Goal: Task Accomplishment & Management: Use online tool/utility

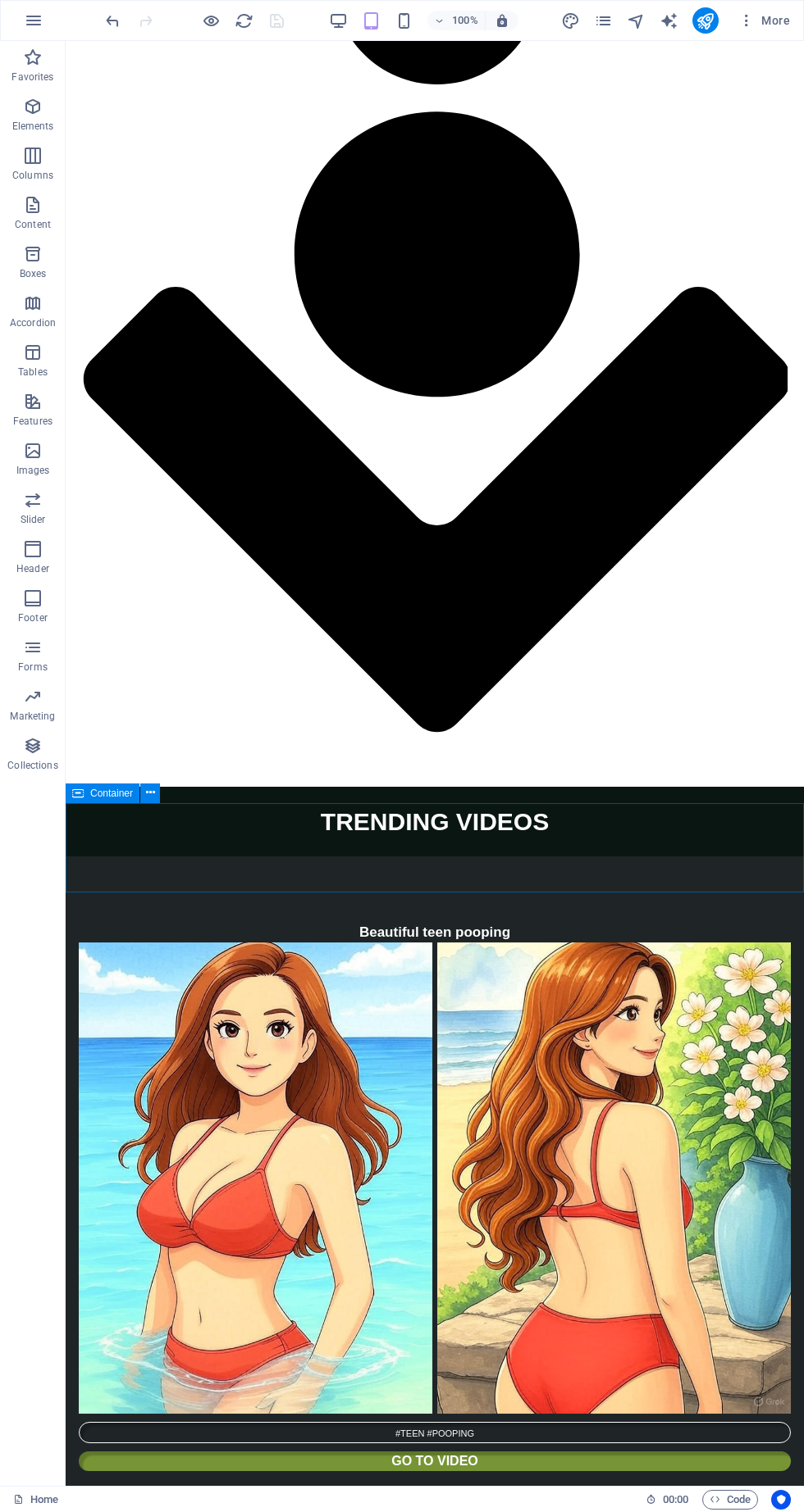
scroll to position [4516, 0]
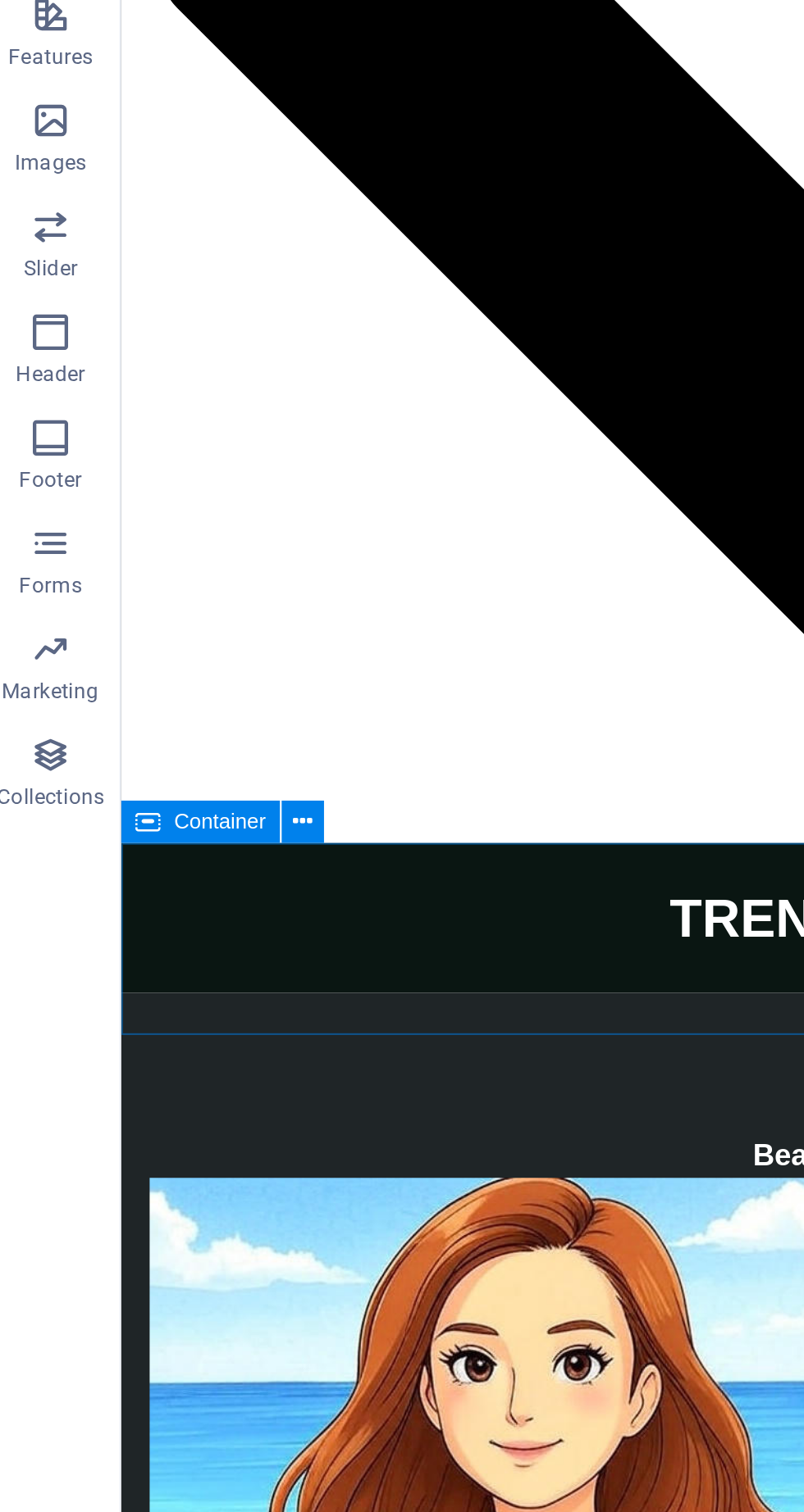
click at [154, 774] on icon at bounding box center [150, 777] width 9 height 17
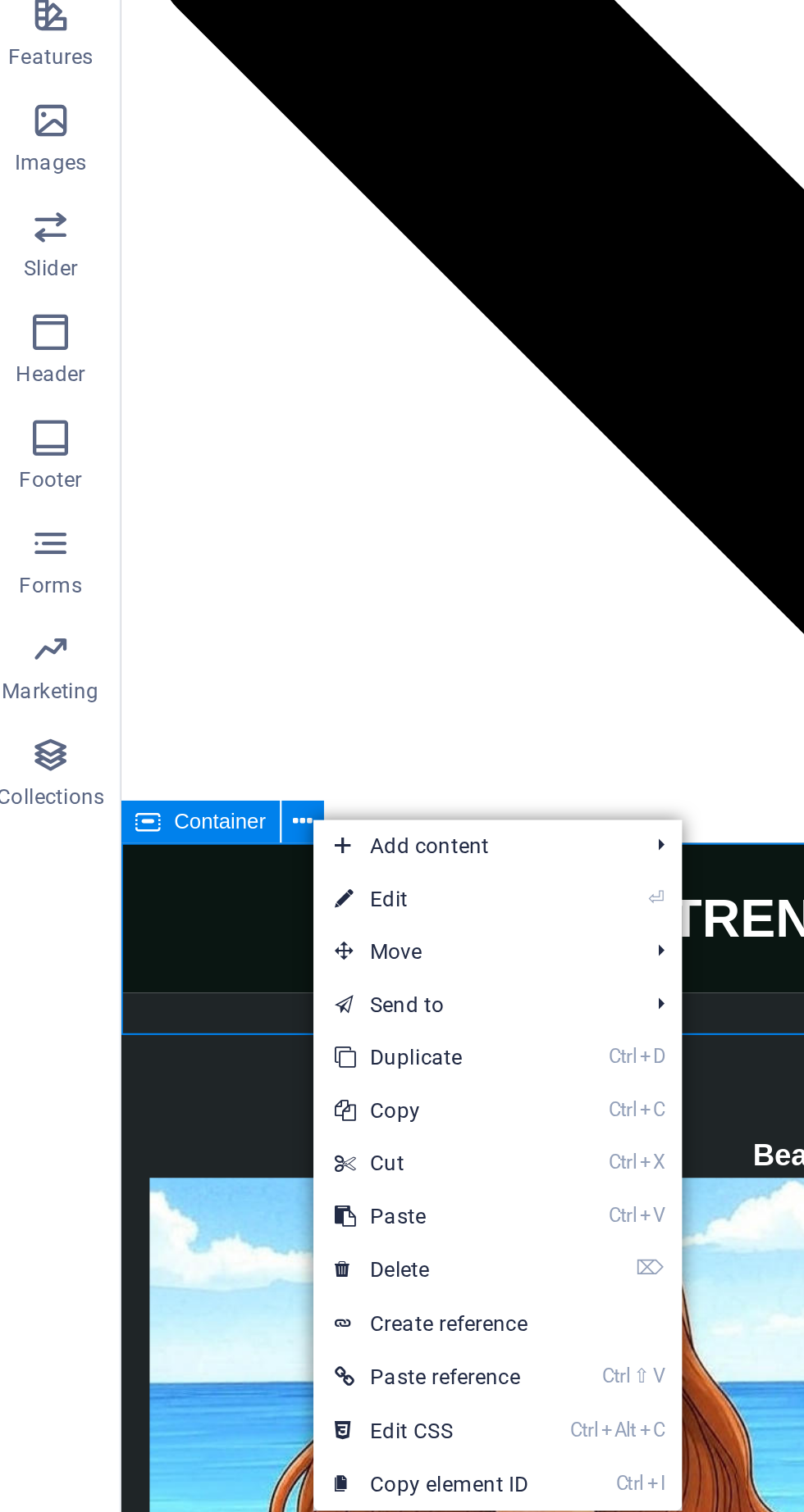
click at [216, 910] on link "Ctrl C Copy" at bounding box center [210, 911] width 110 height 25
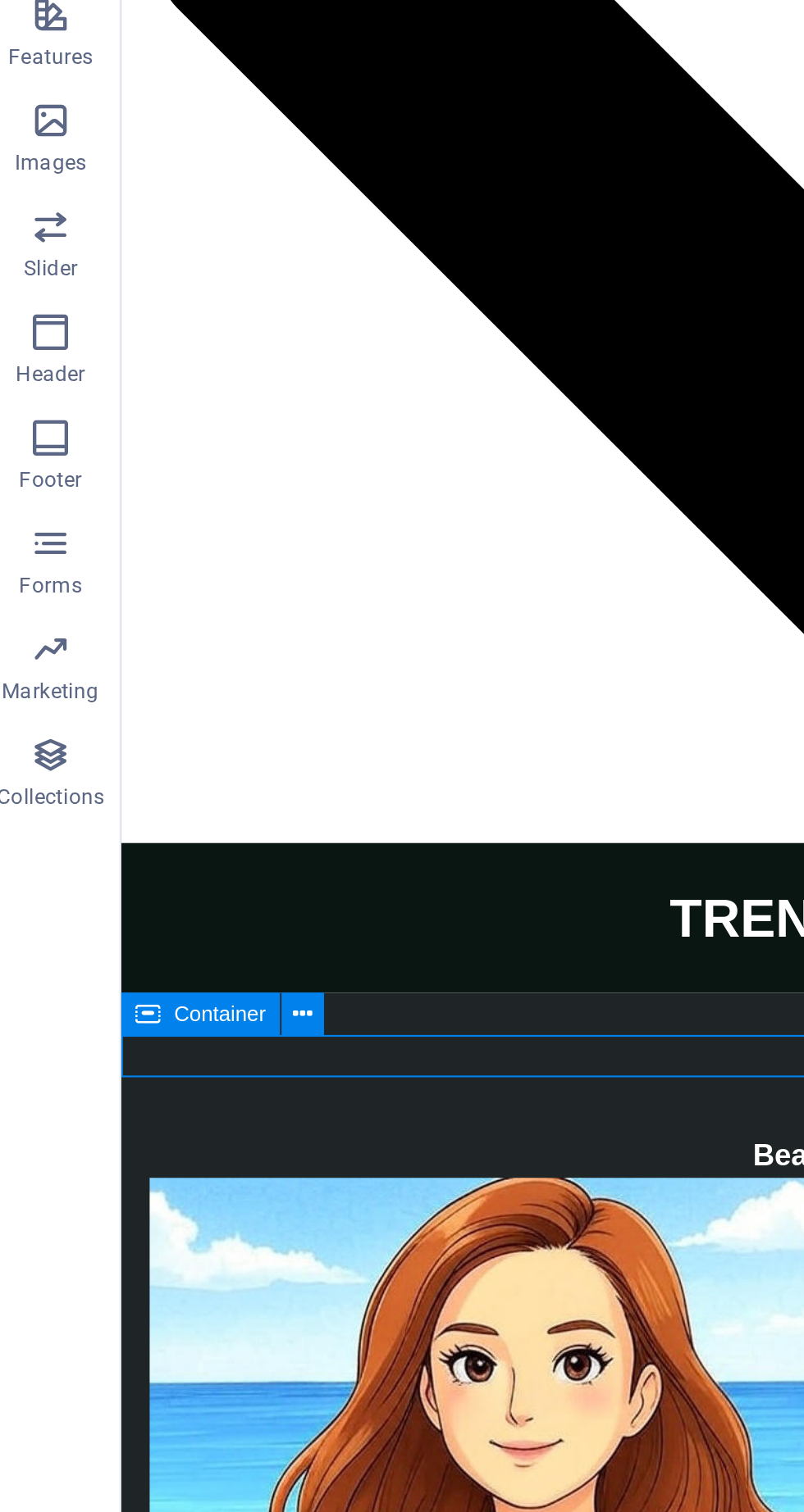
click at [149, 872] on icon at bounding box center [150, 866] width 9 height 17
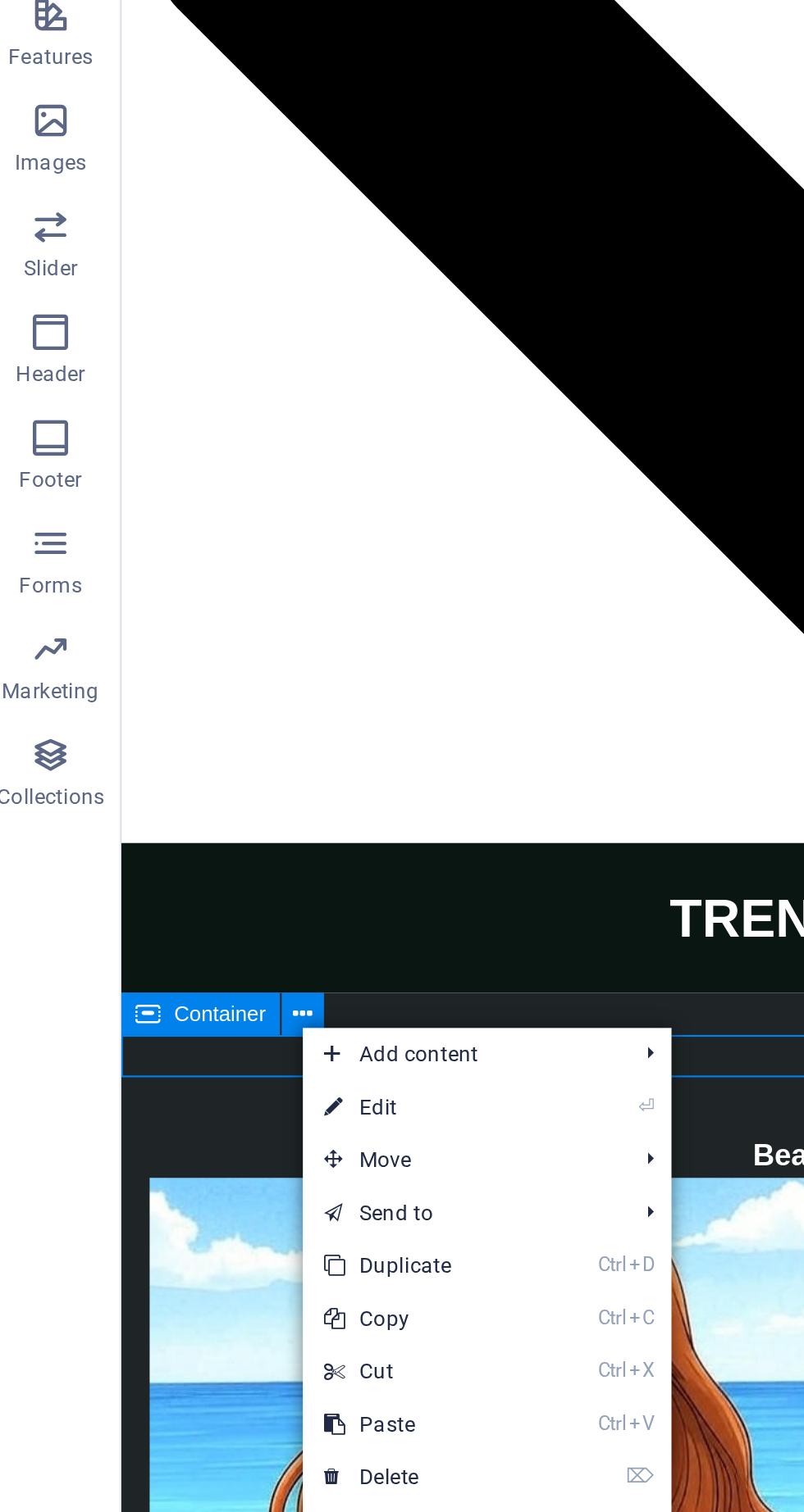
click at [205, 1063] on link "Ctrl V Paste" at bounding box center [205, 1057] width 110 height 25
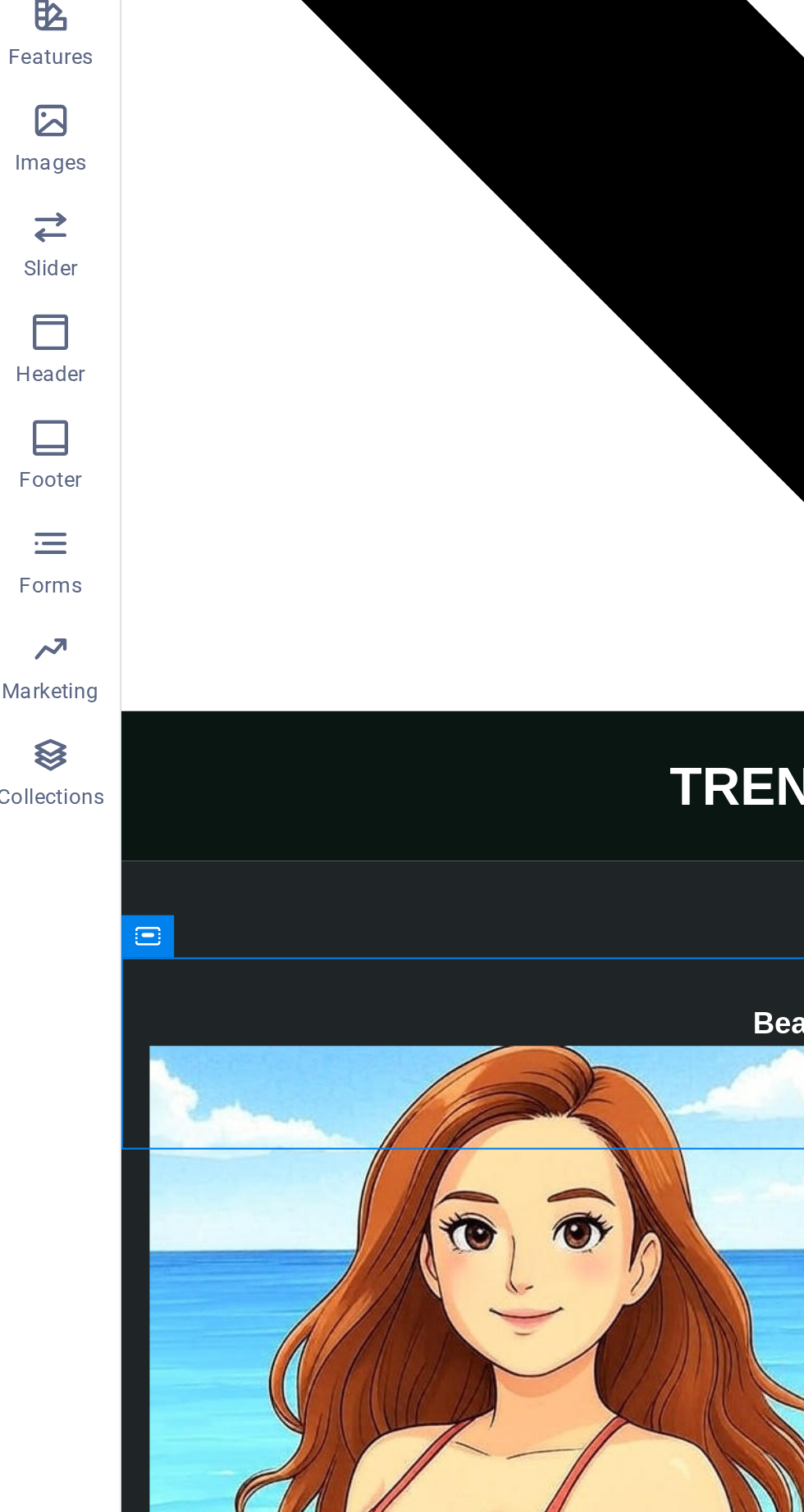
scroll to position [4579, 0]
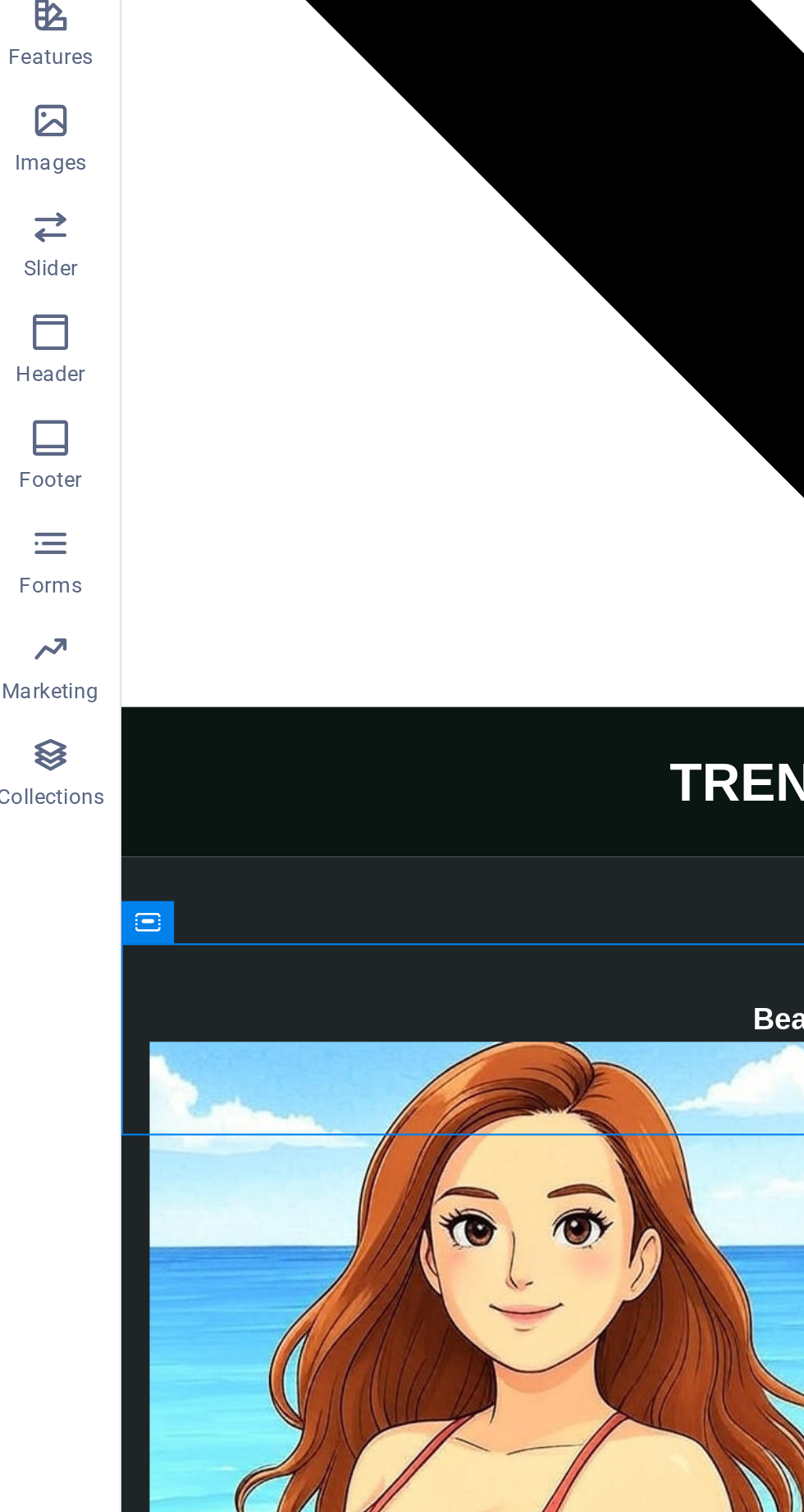
click at [82, 828] on icon at bounding box center [78, 823] width 12 height 20
click at [150, 829] on icon at bounding box center [150, 823] width 9 height 17
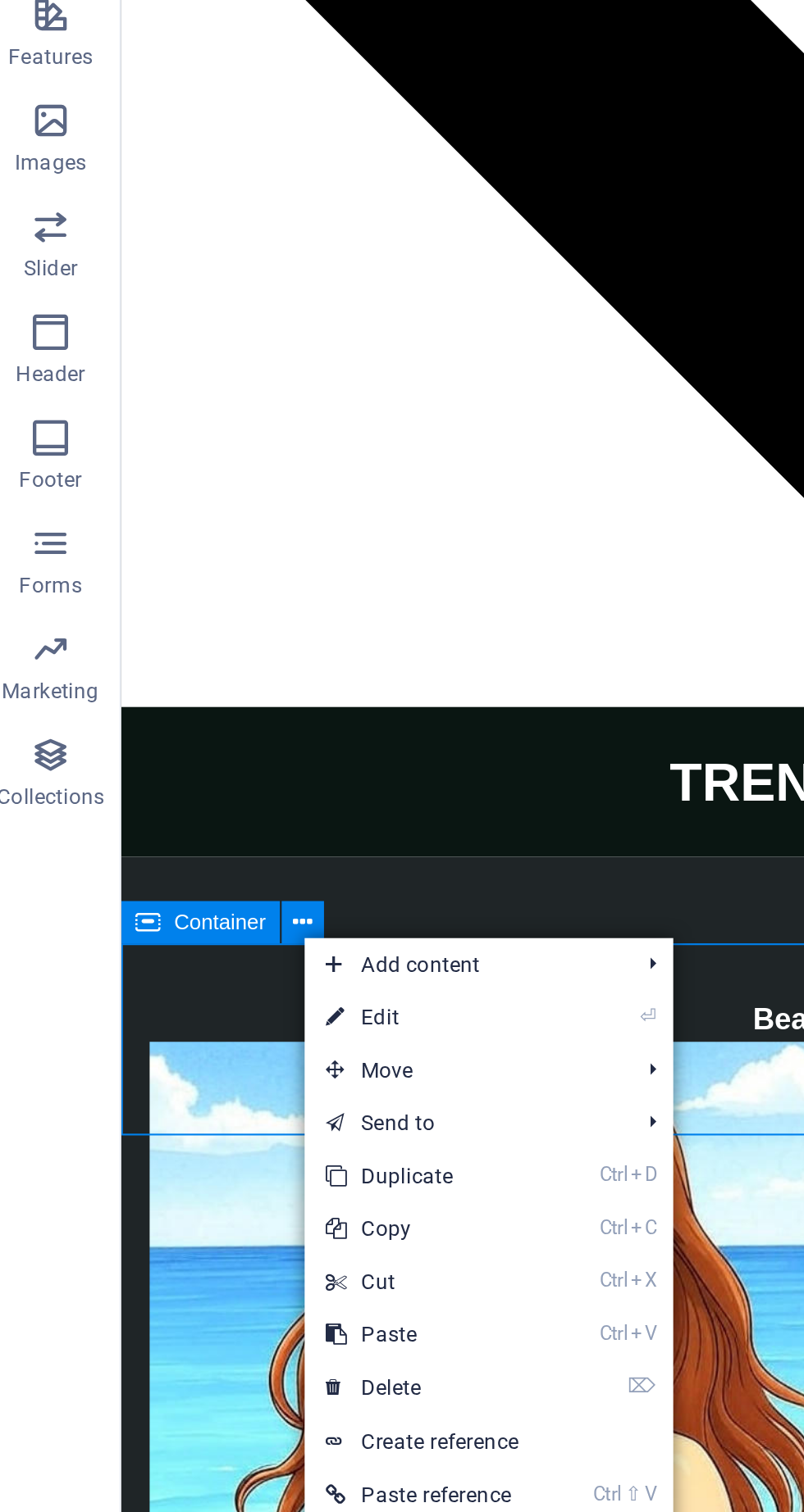
click at [215, 1015] on link "Ctrl V Paste" at bounding box center [206, 1015] width 110 height 25
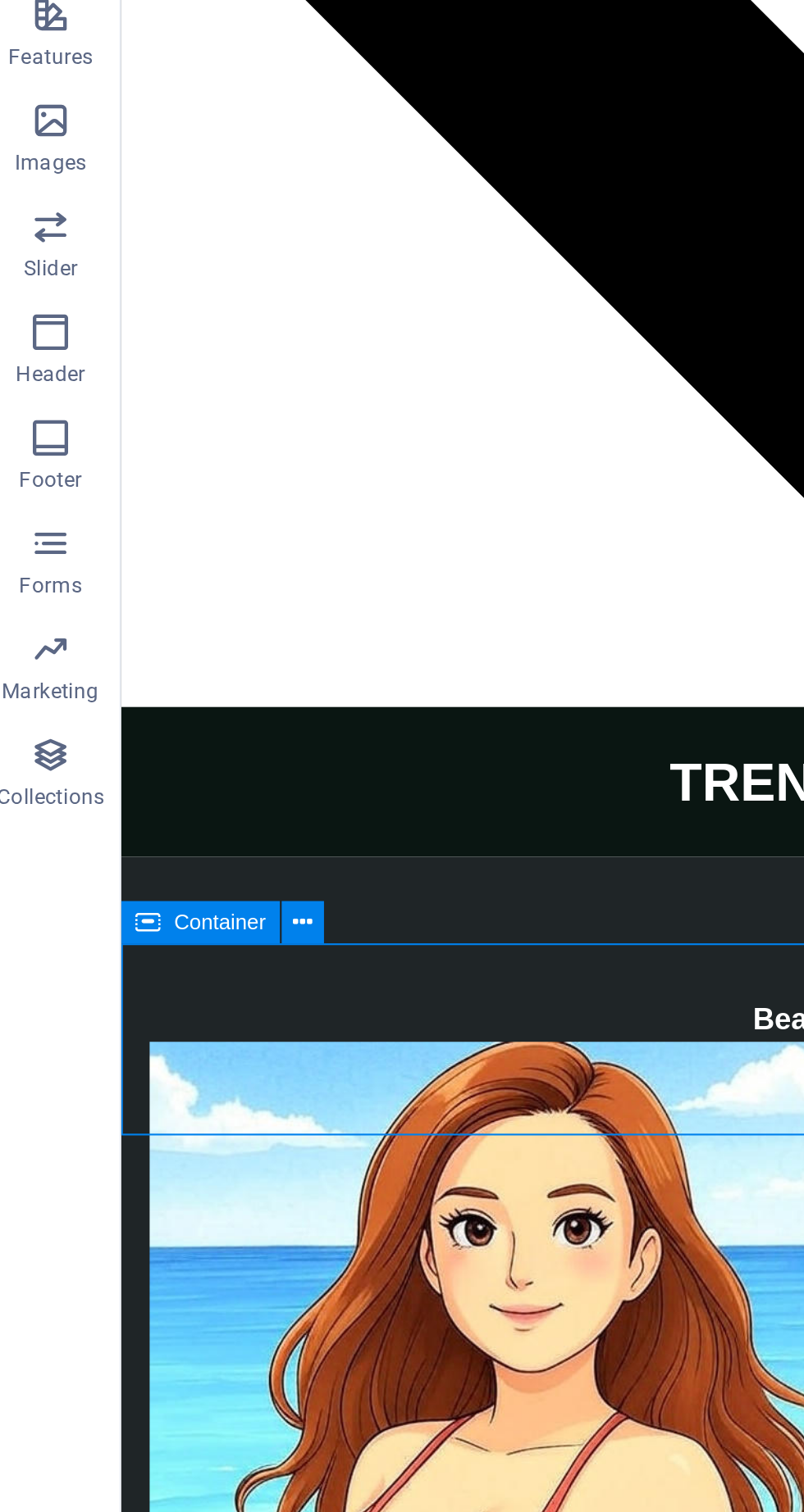
click at [151, 823] on icon at bounding box center [150, 823] width 9 height 17
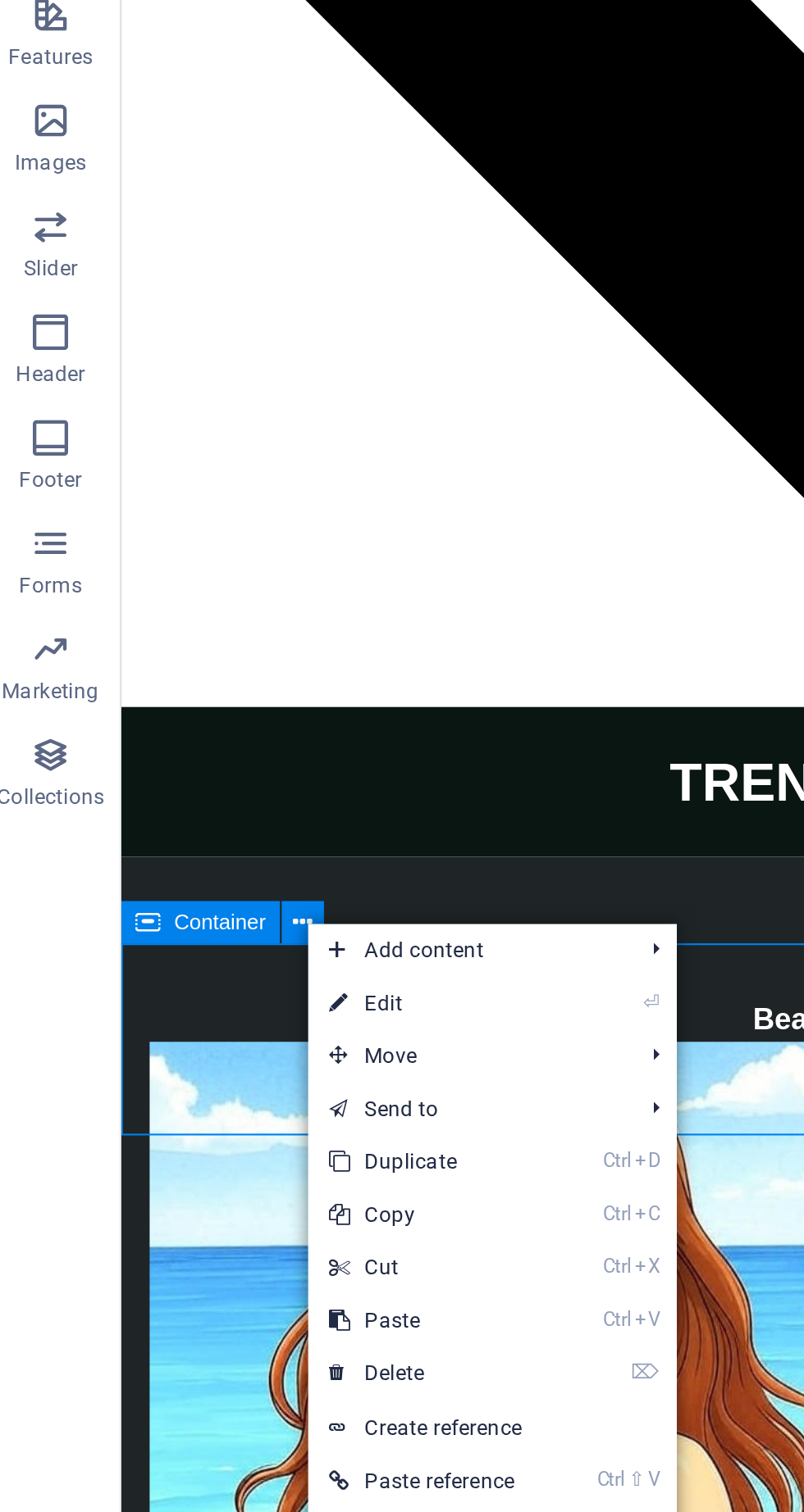
click at [209, 870] on link "⏎ Edit" at bounding box center [208, 861] width 110 height 25
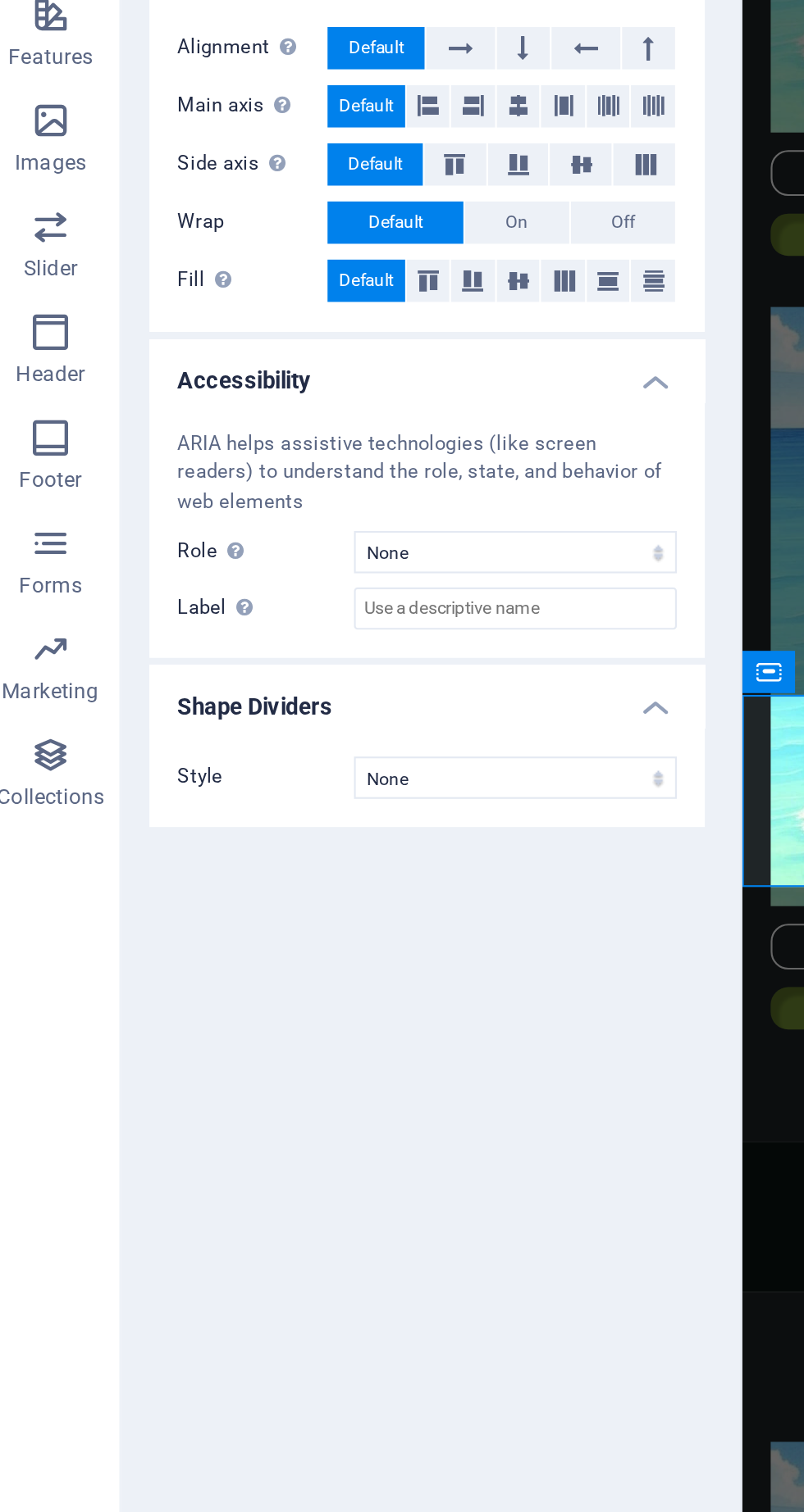
scroll to position [4296, 0]
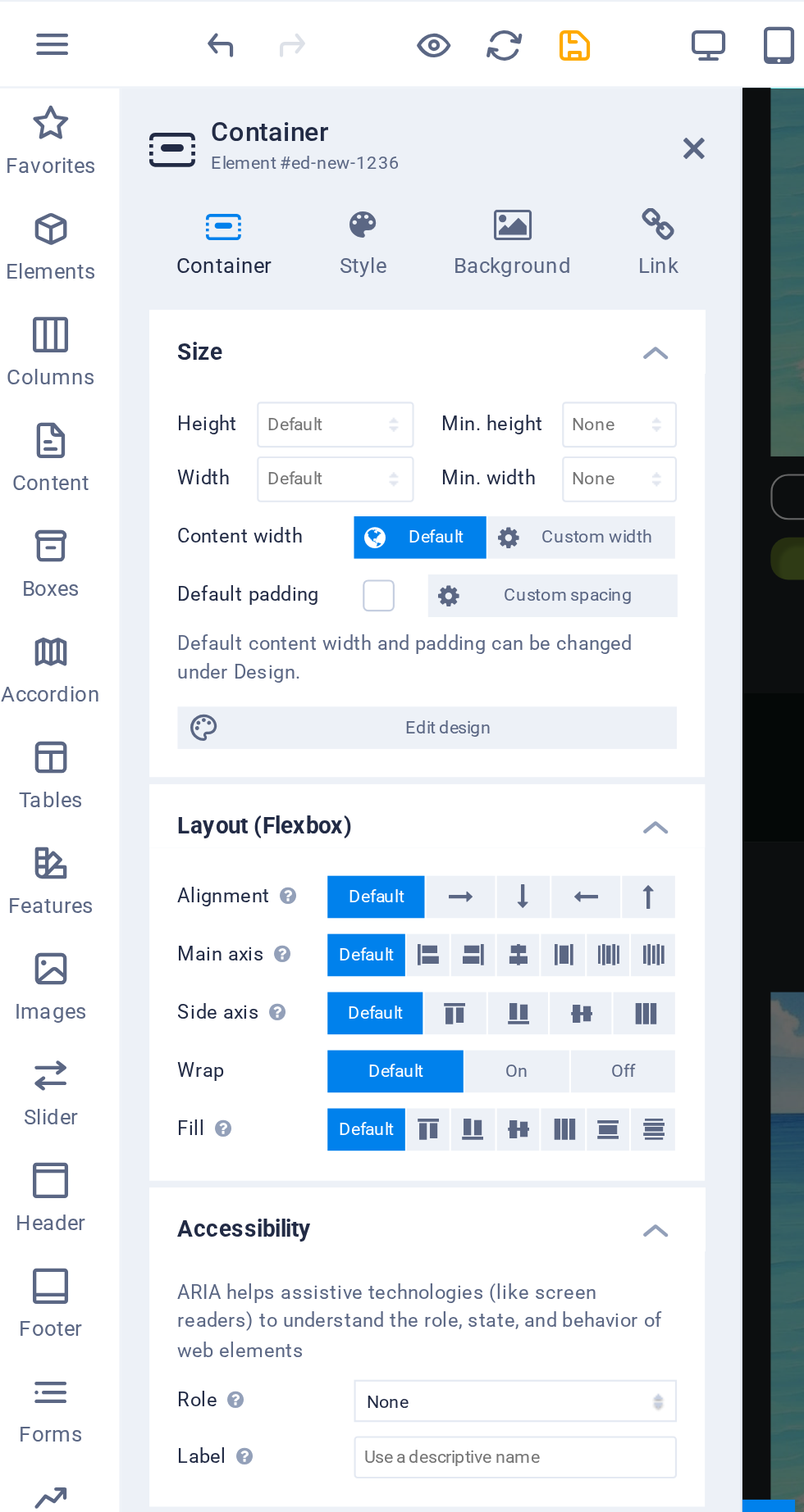
click at [257, 114] on h4 "Background" at bounding box center [251, 113] width 86 height 34
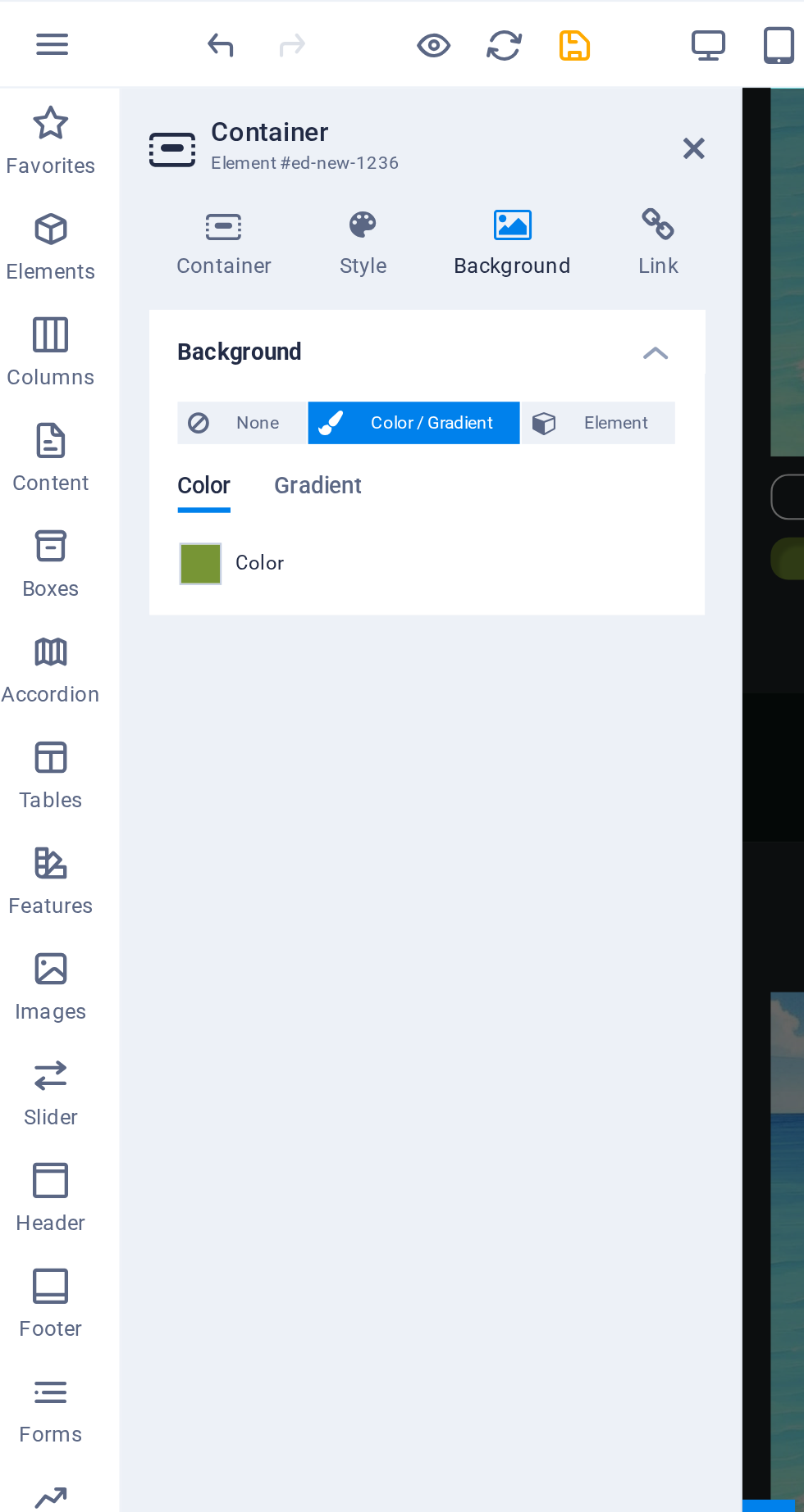
click at [105, 272] on div at bounding box center [102, 263] width 20 height 20
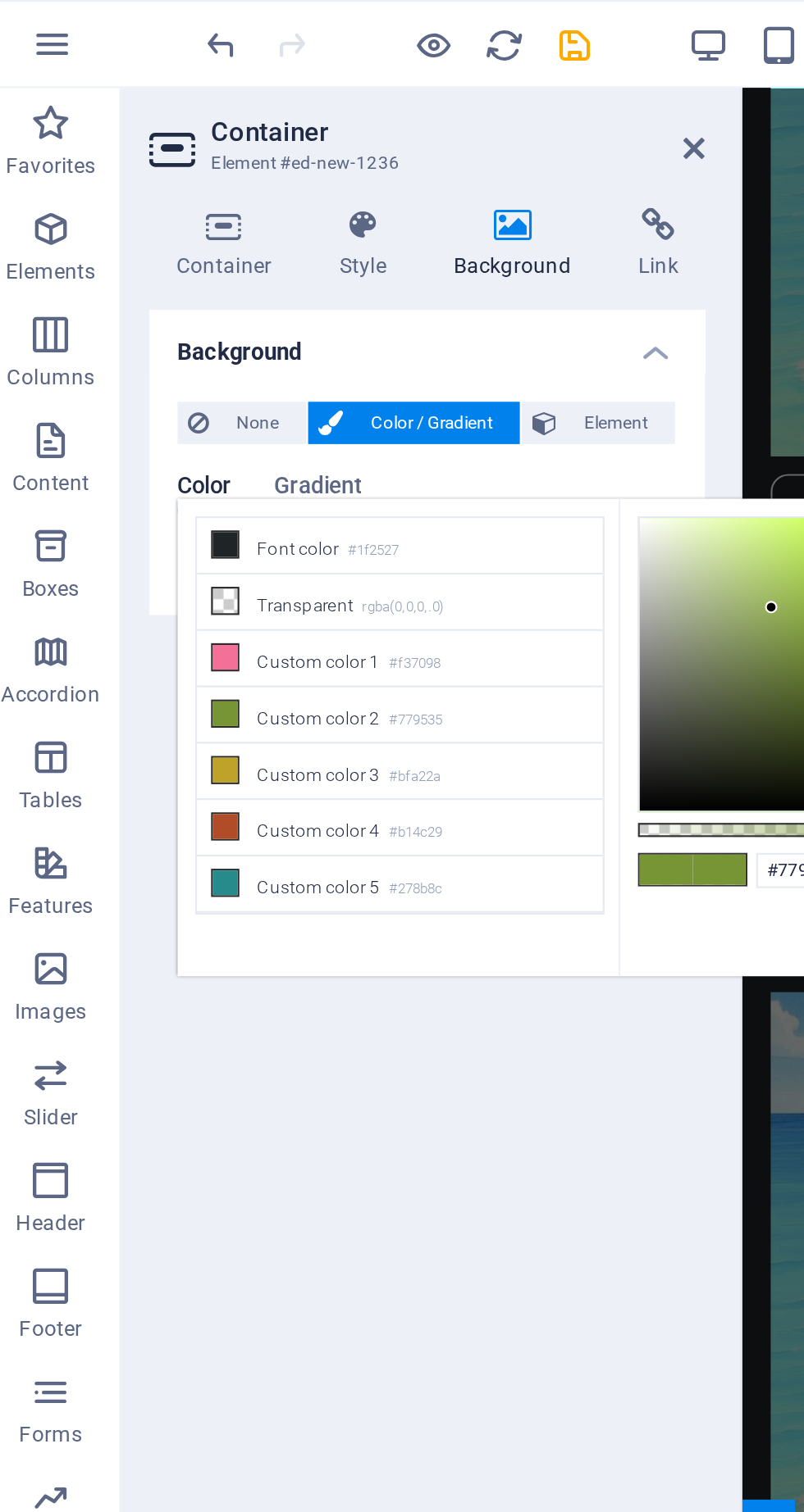
scroll to position [90, 0]
click at [113, 354] on li "Custom color 3 #bfa22a" at bounding box center [195, 359] width 189 height 27
type input "#bfa22a"
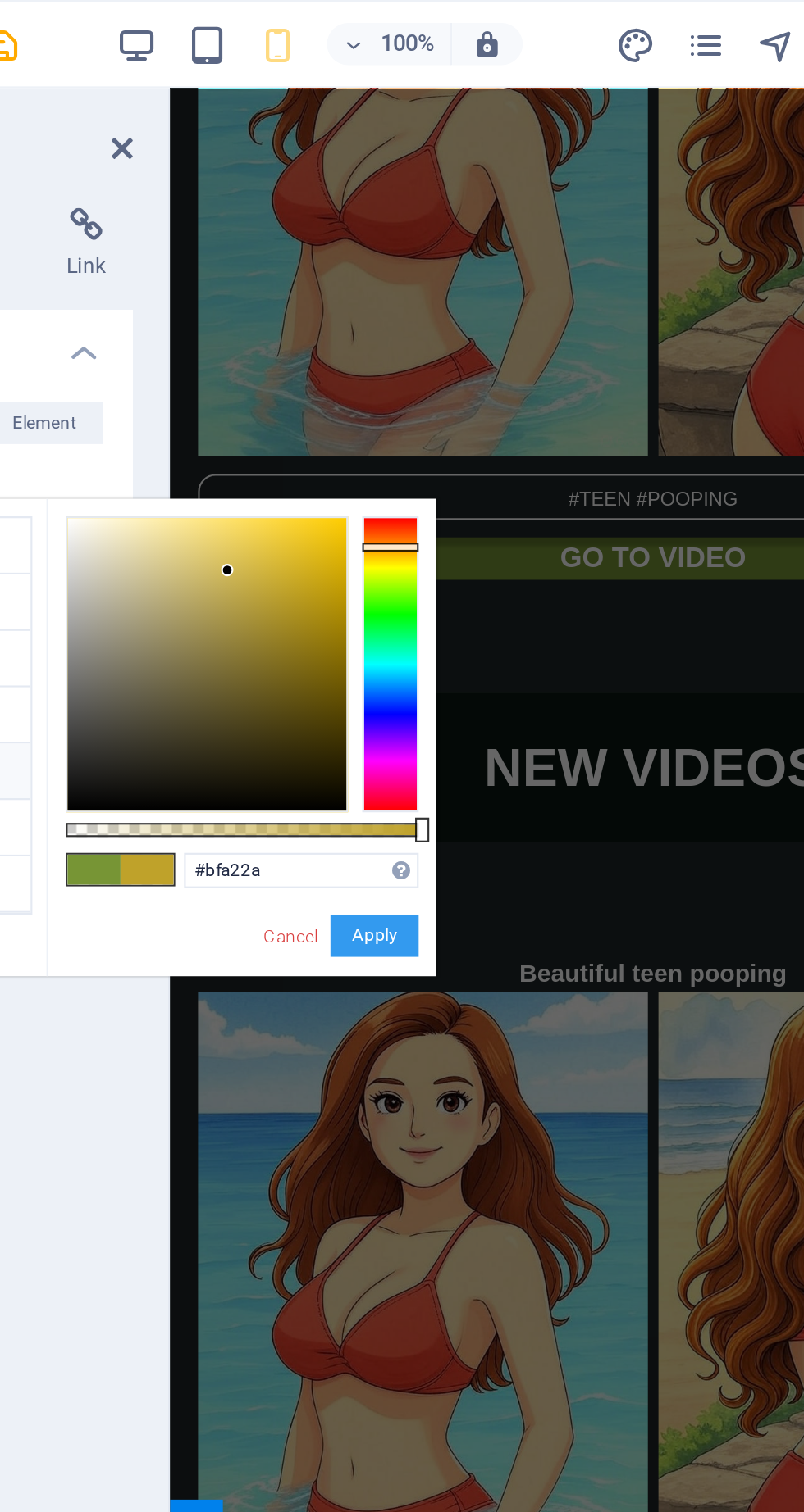
click at [454, 425] on button "Apply" at bounding box center [450, 435] width 41 height 20
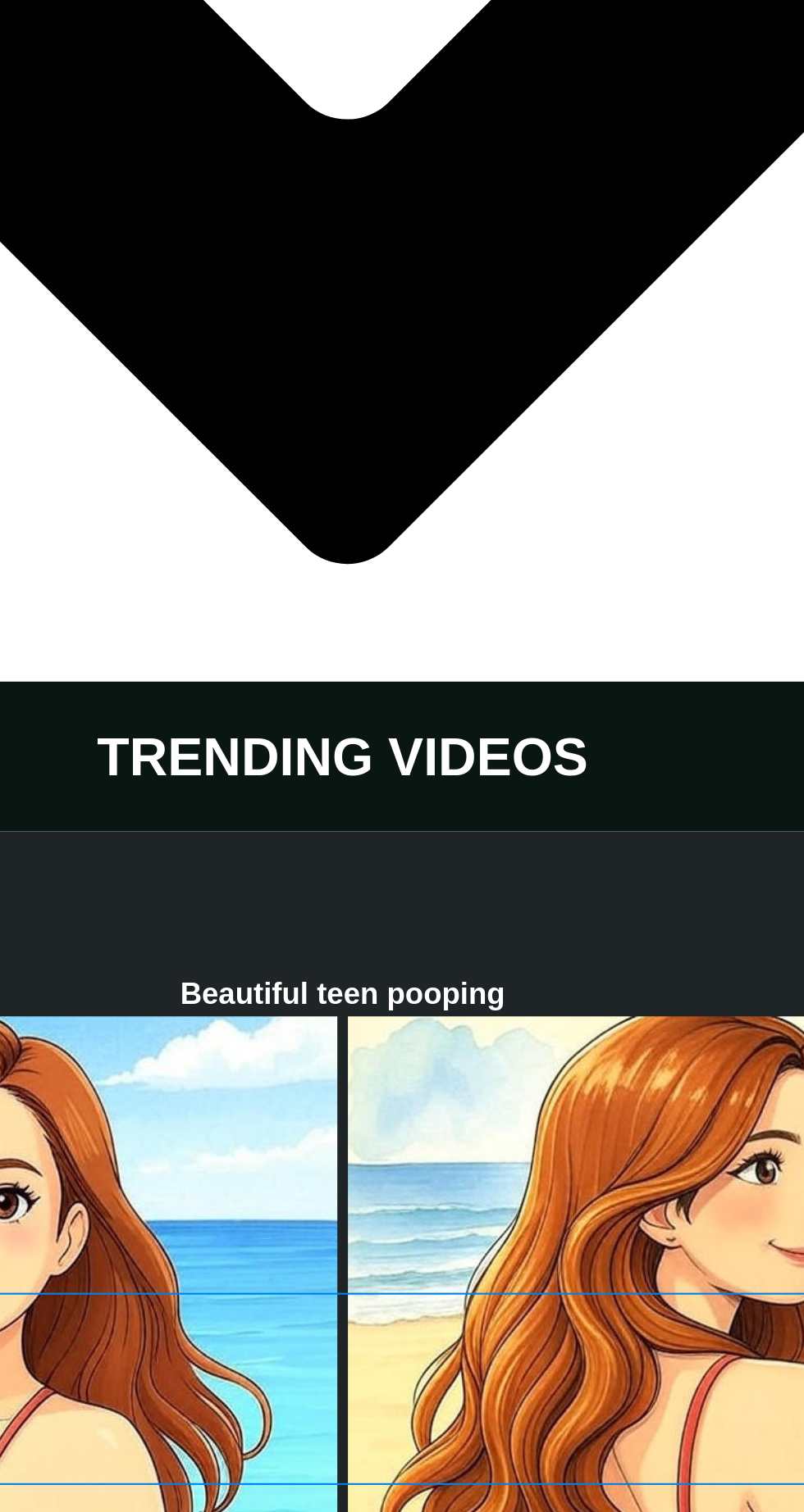
scroll to position [4661, 0]
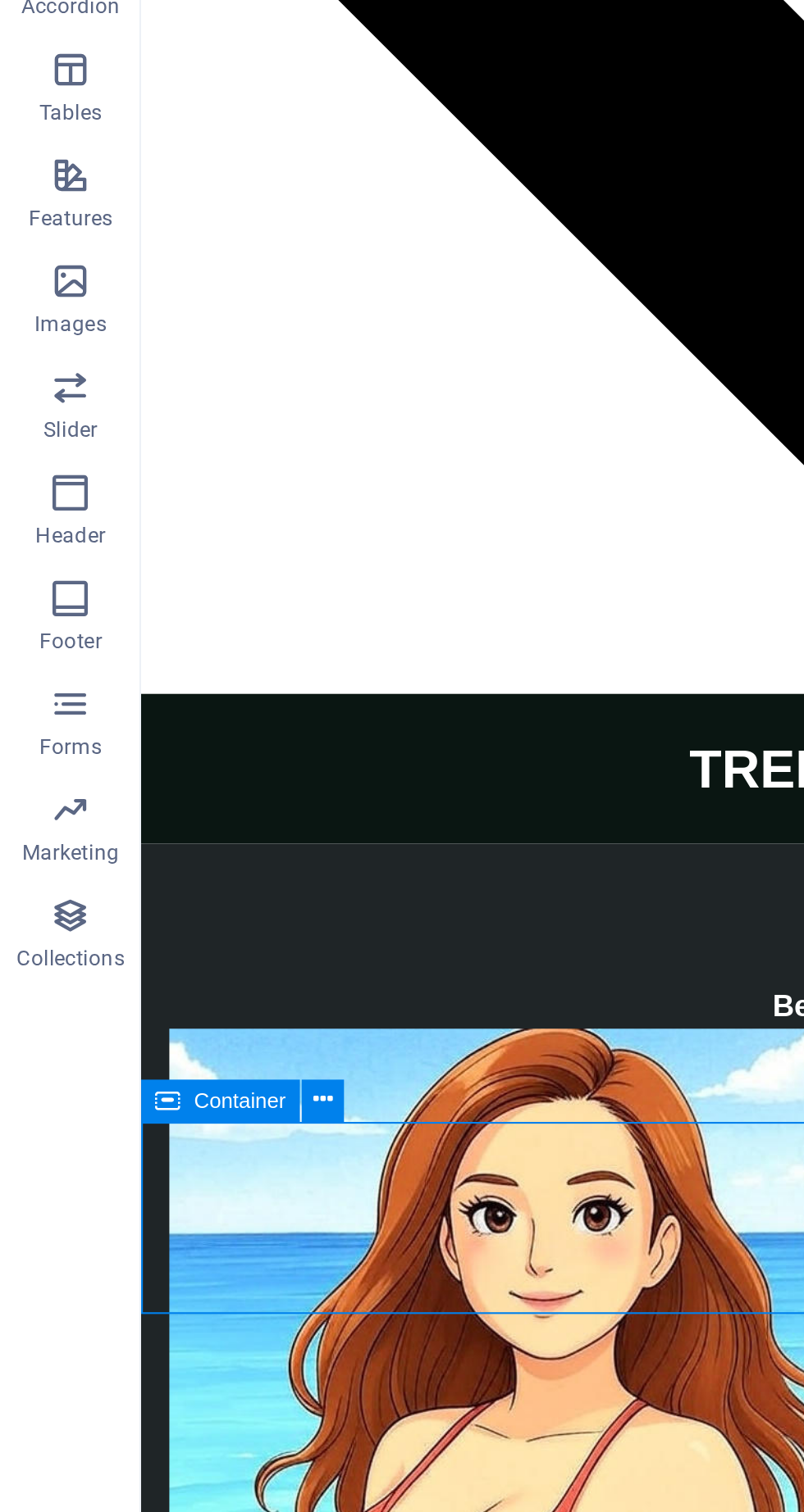
click at [155, 836] on button at bounding box center [150, 832] width 20 height 20
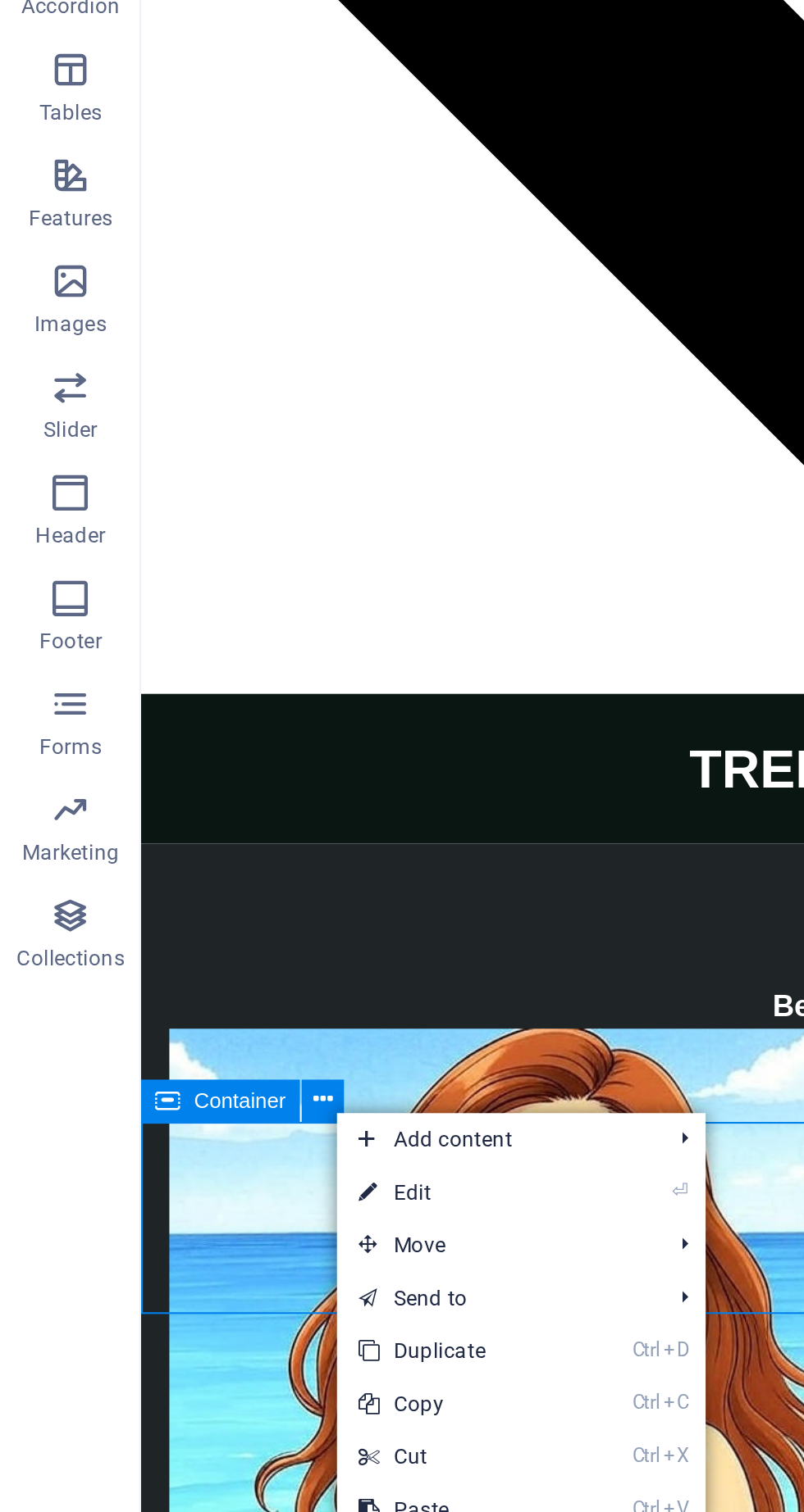
click at [199, 874] on link "⏎ Edit" at bounding box center [212, 875] width 110 height 25
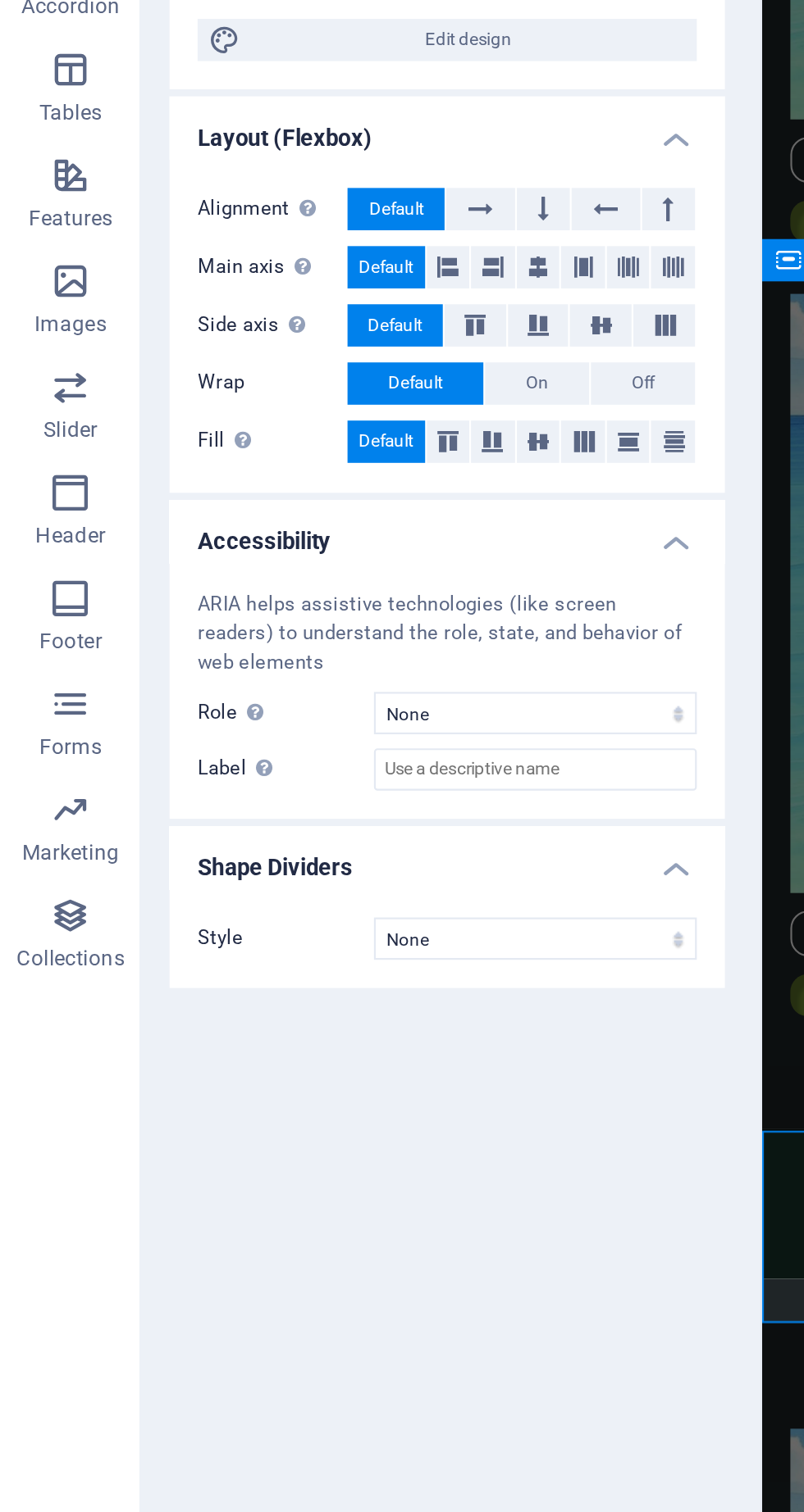
scroll to position [4656, 0]
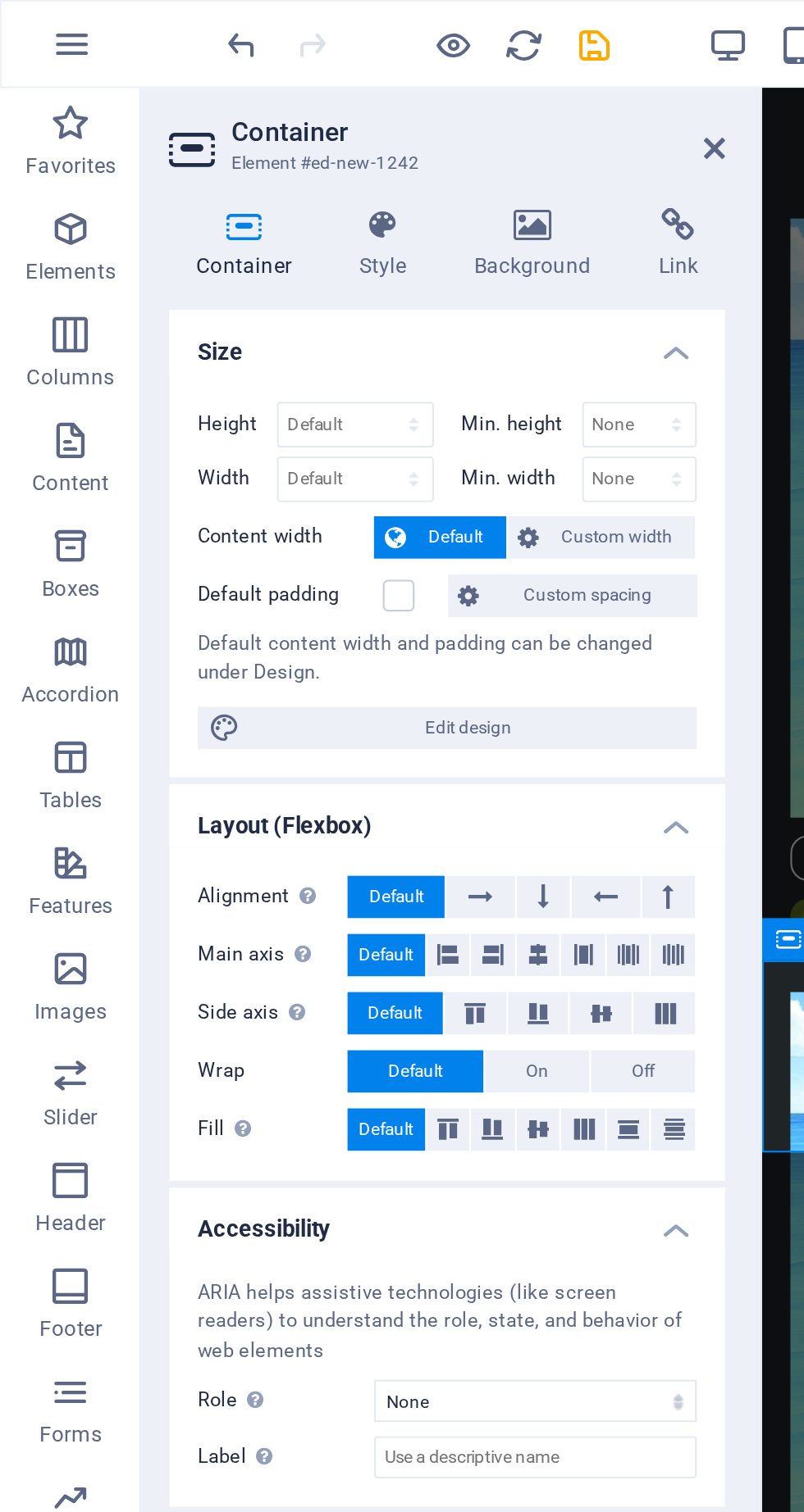
click at [266, 105] on icon at bounding box center [248, 104] width 80 height 17
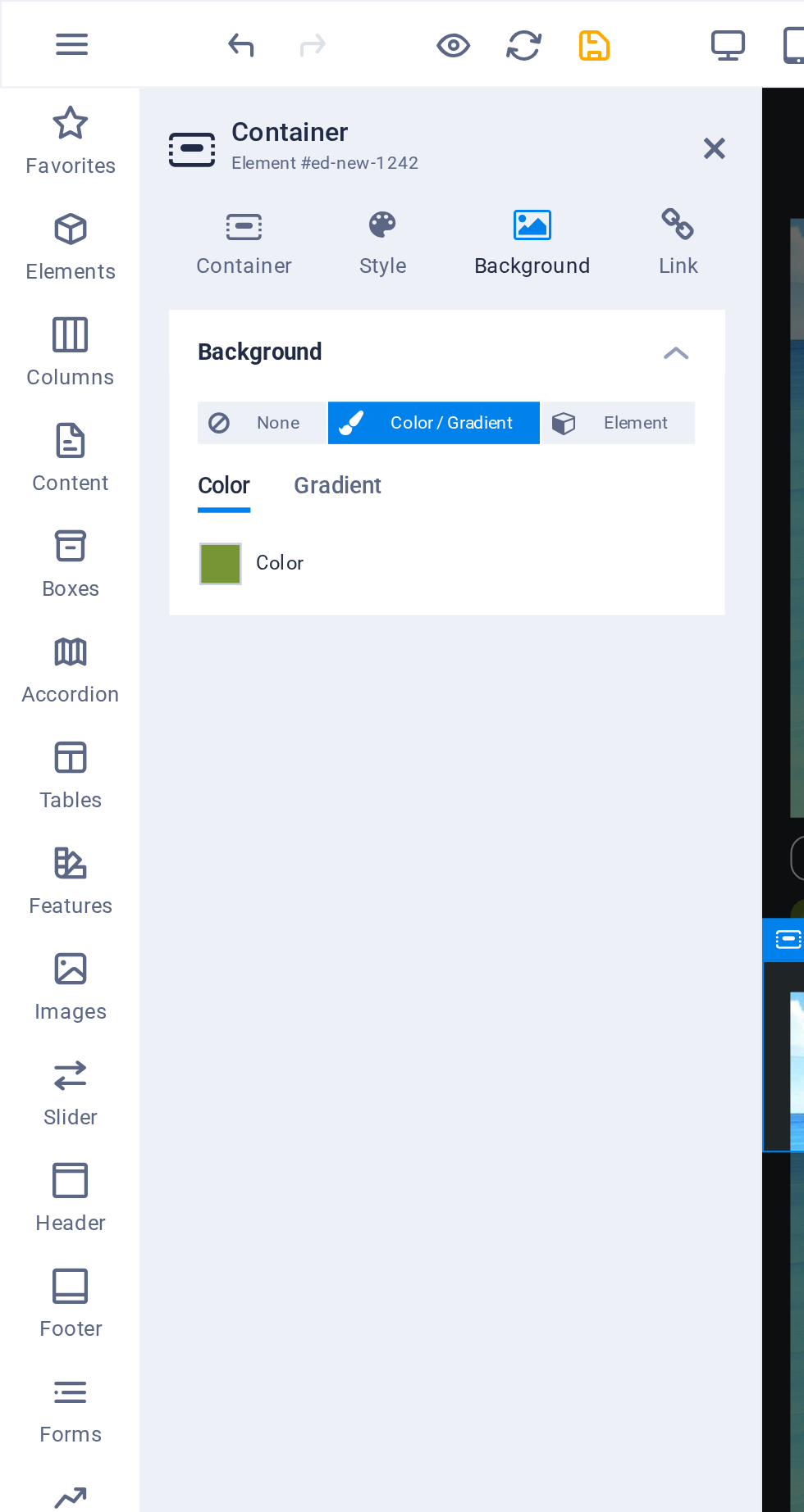
click at [108, 268] on span at bounding box center [102, 262] width 18 height 18
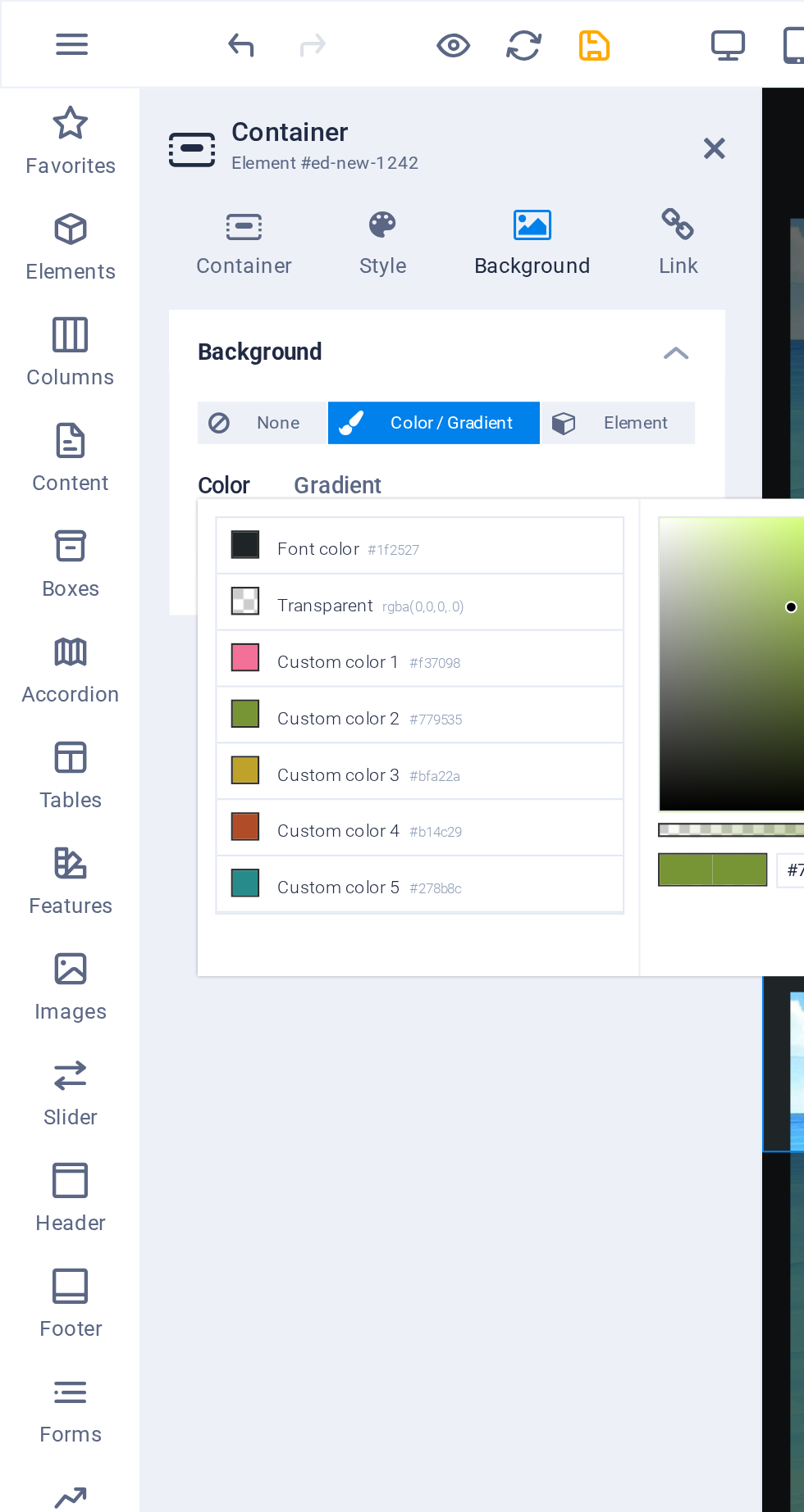
scroll to position [105, 0]
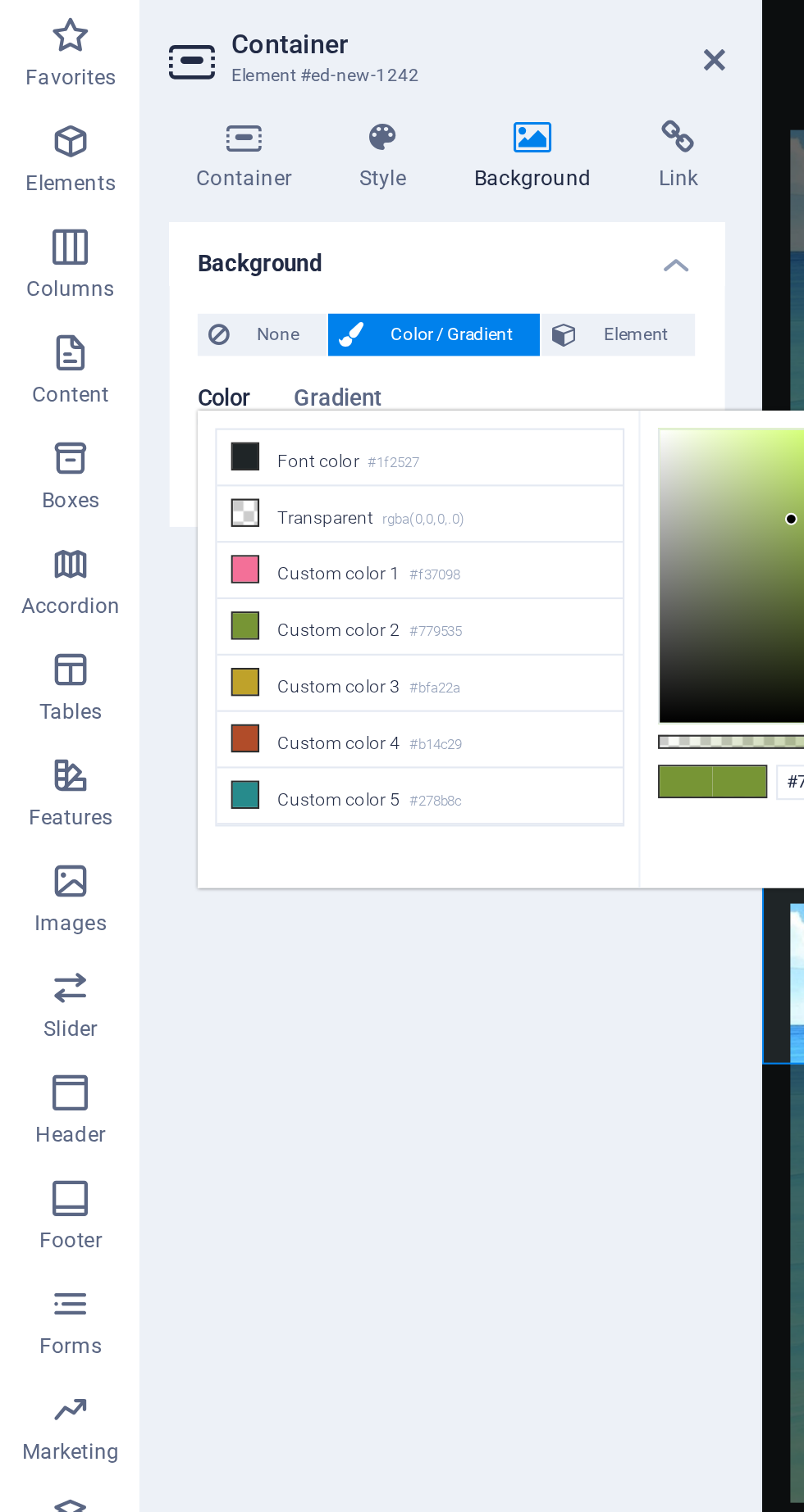
click at [176, 372] on li "Custom color 4 #b14c29" at bounding box center [195, 385] width 189 height 27
type input "#b14c29"
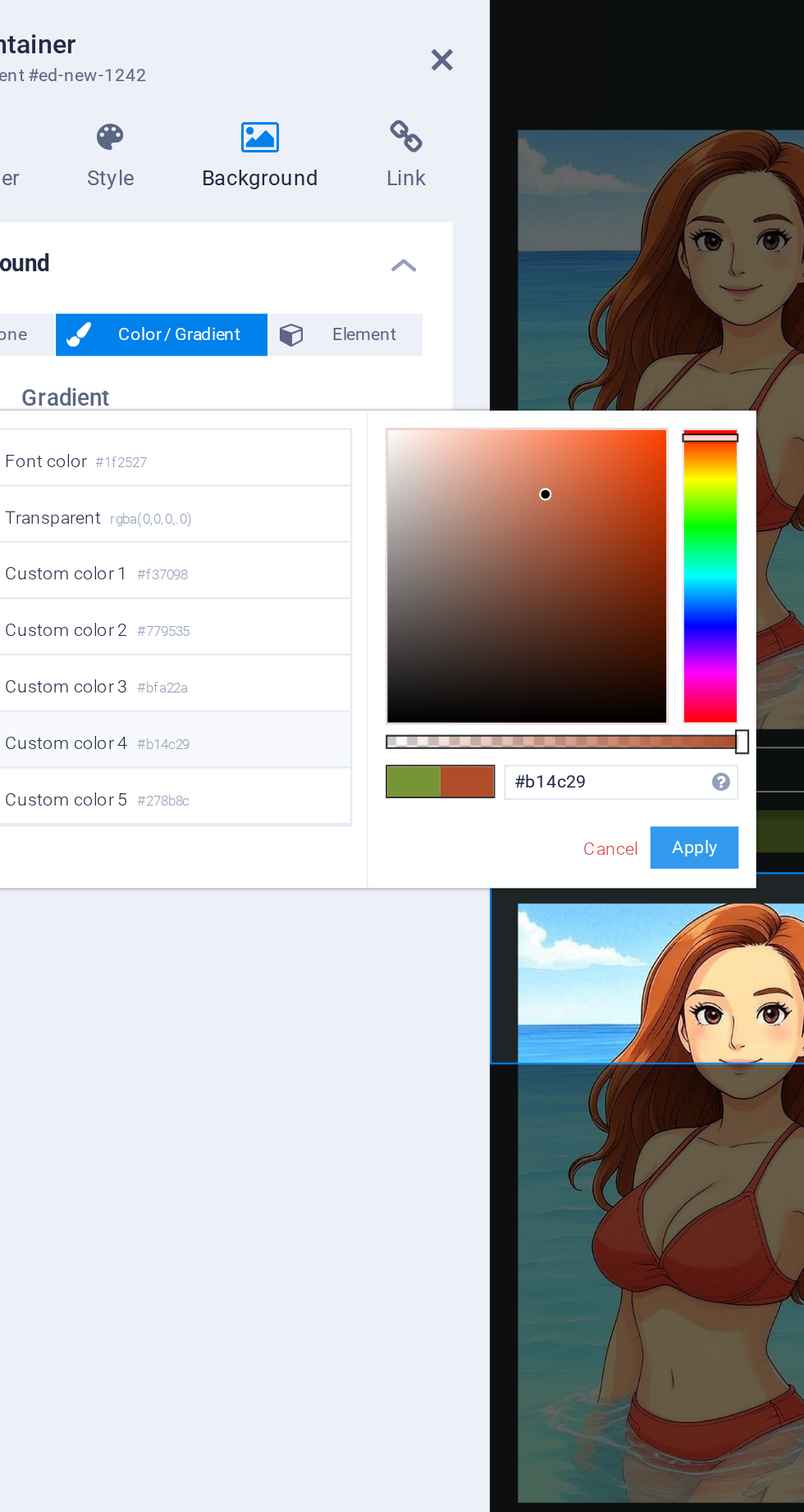
click at [459, 425] on button "Apply" at bounding box center [450, 435] width 41 height 20
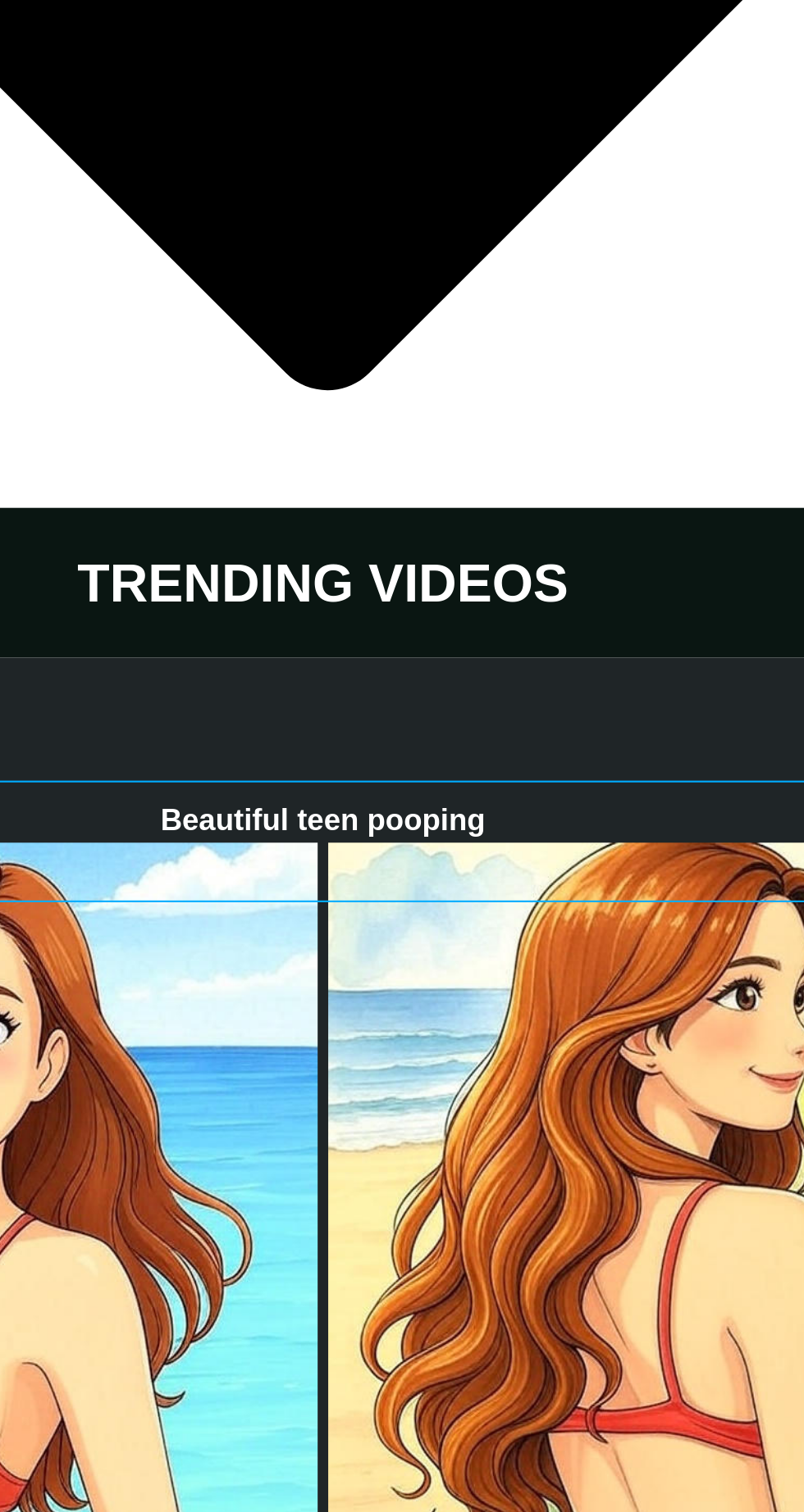
scroll to position [5032, 0]
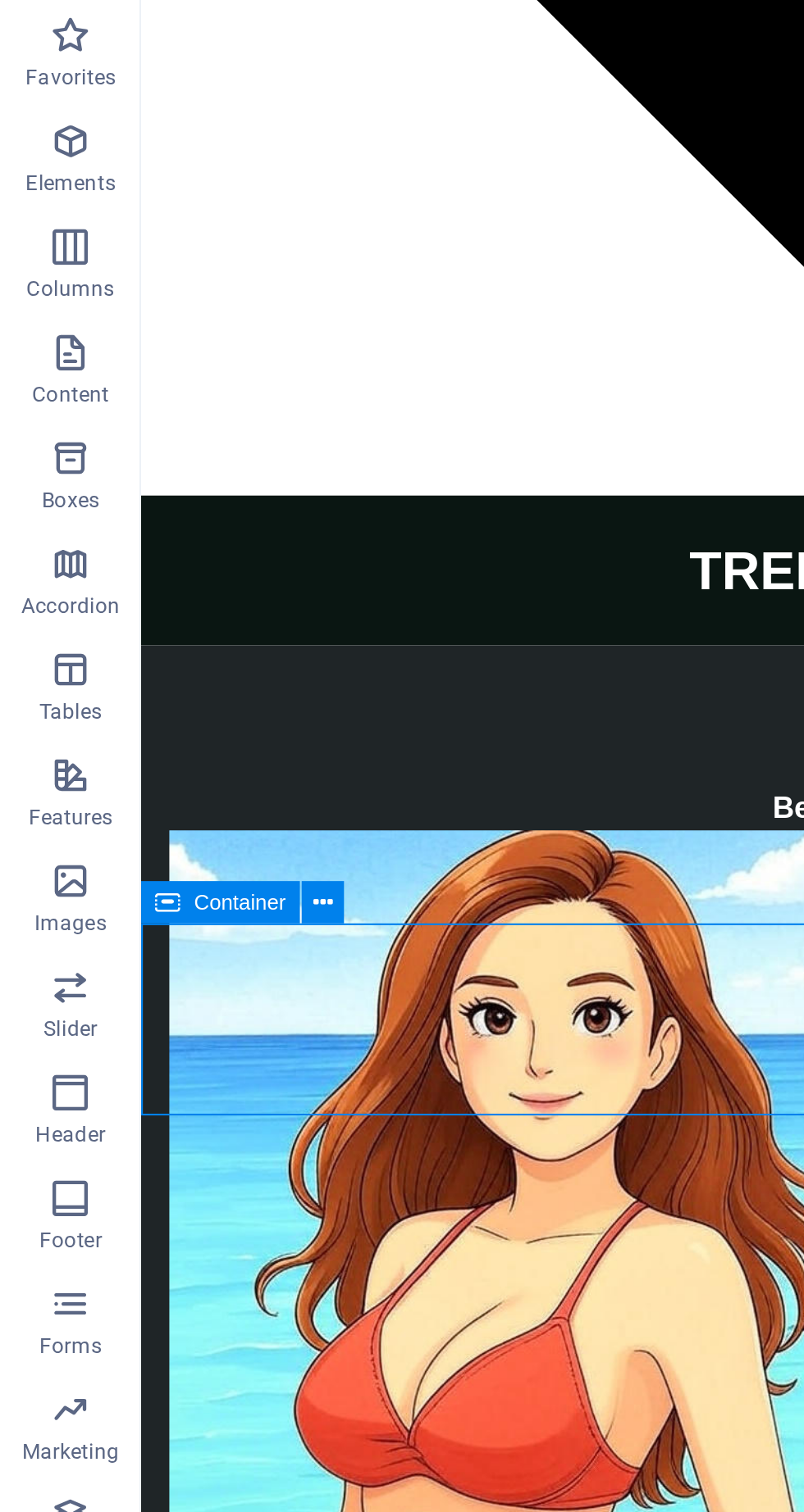
click at [150, 465] on icon at bounding box center [150, 460] width 9 height 17
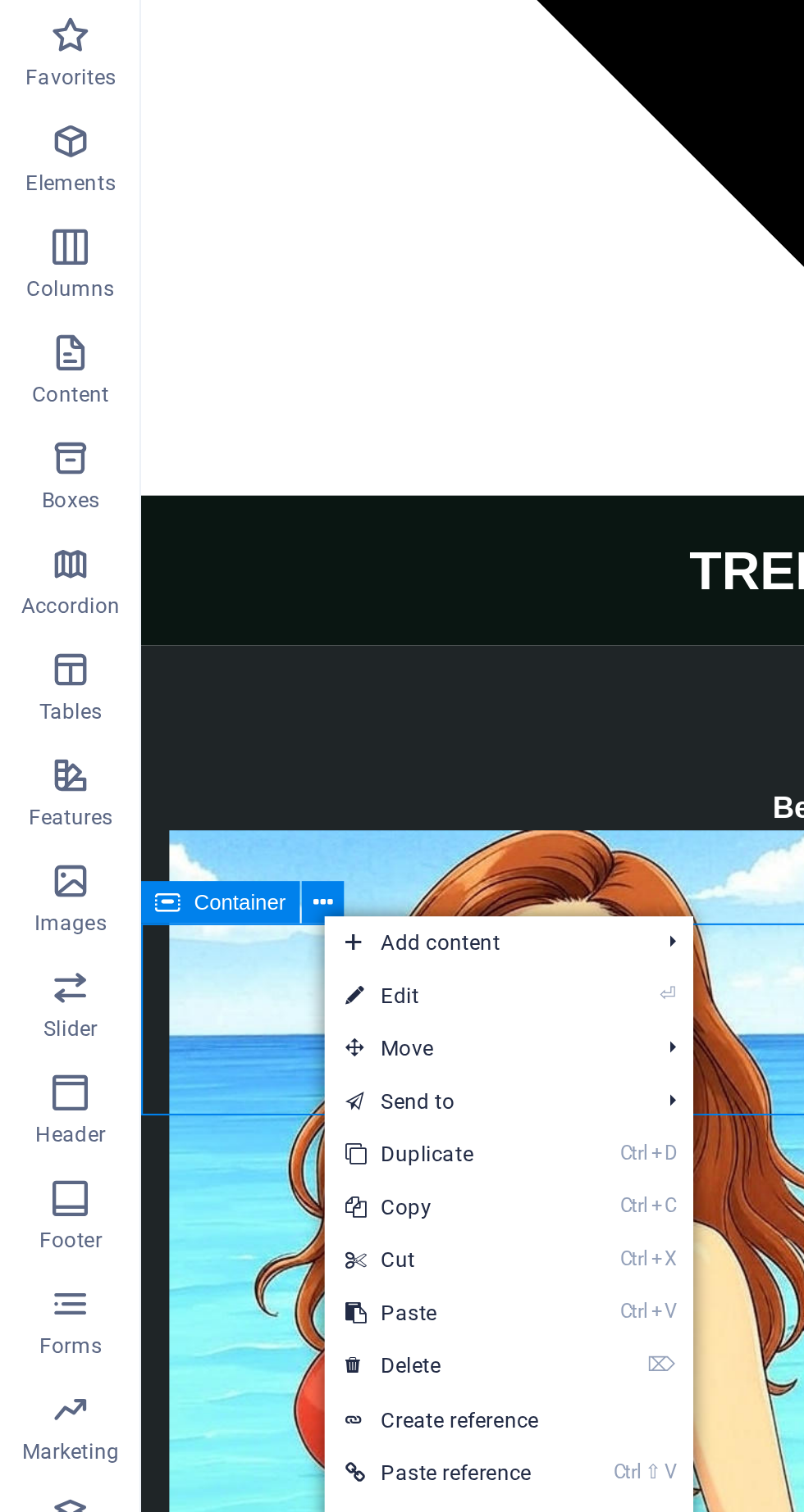
click at [213, 653] on link "Ctrl V Paste" at bounding box center [206, 651] width 110 height 25
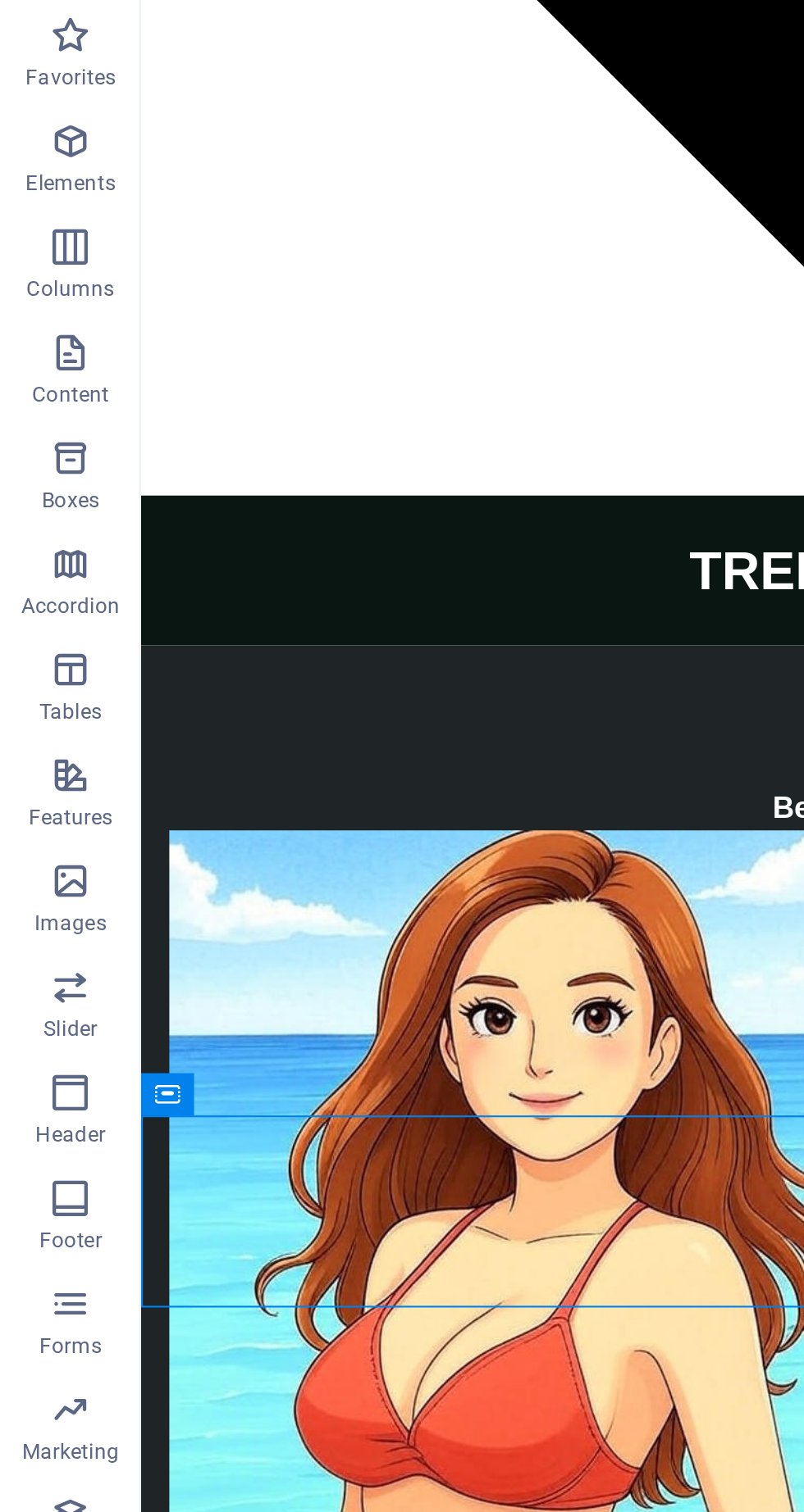
click at [73, 551] on icon at bounding box center [78, 550] width 12 height 20
click at [150, 551] on icon at bounding box center [150, 550] width 9 height 17
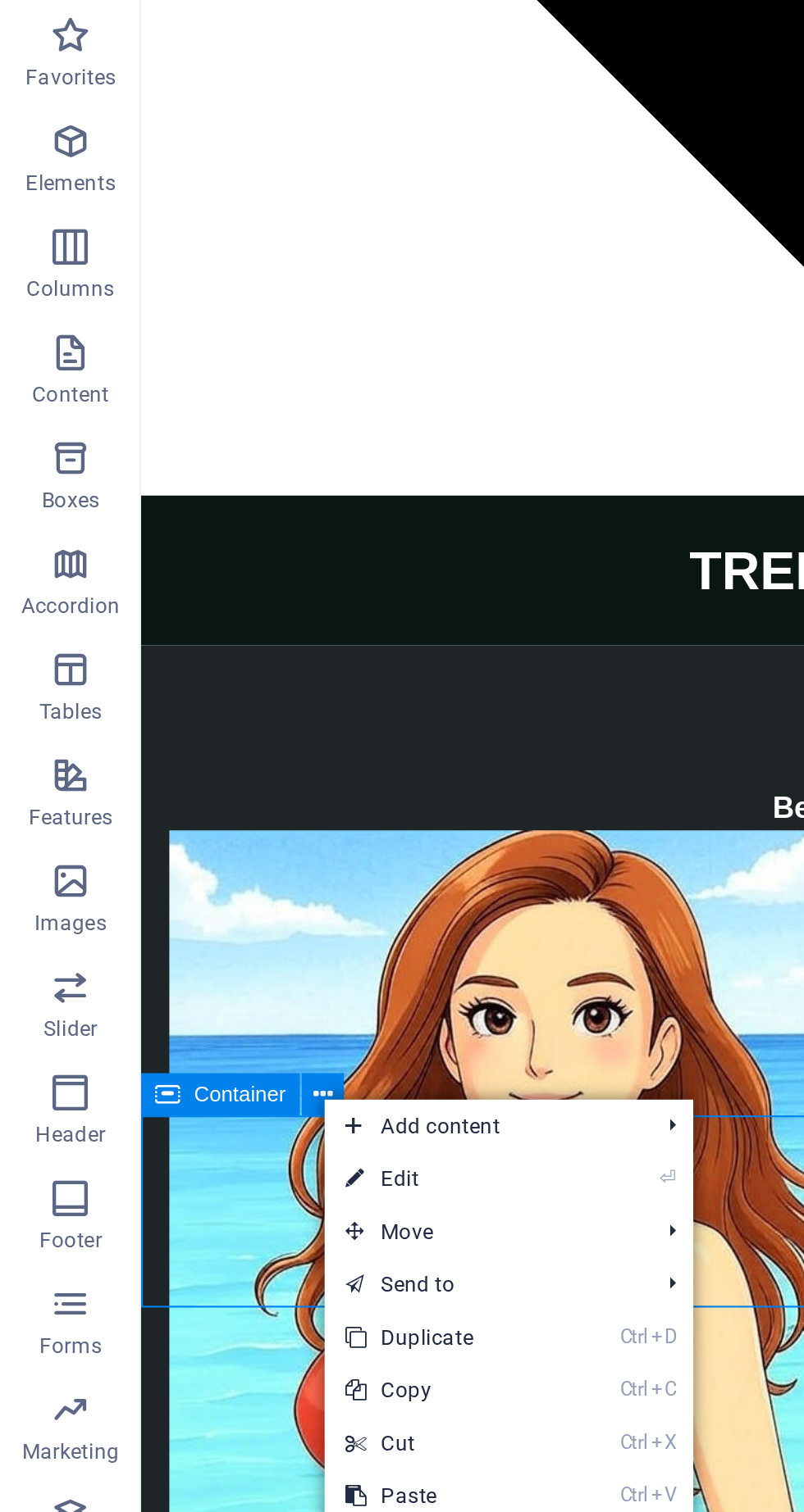
click at [204, 588] on link "⏎ Edit" at bounding box center [206, 589] width 110 height 25
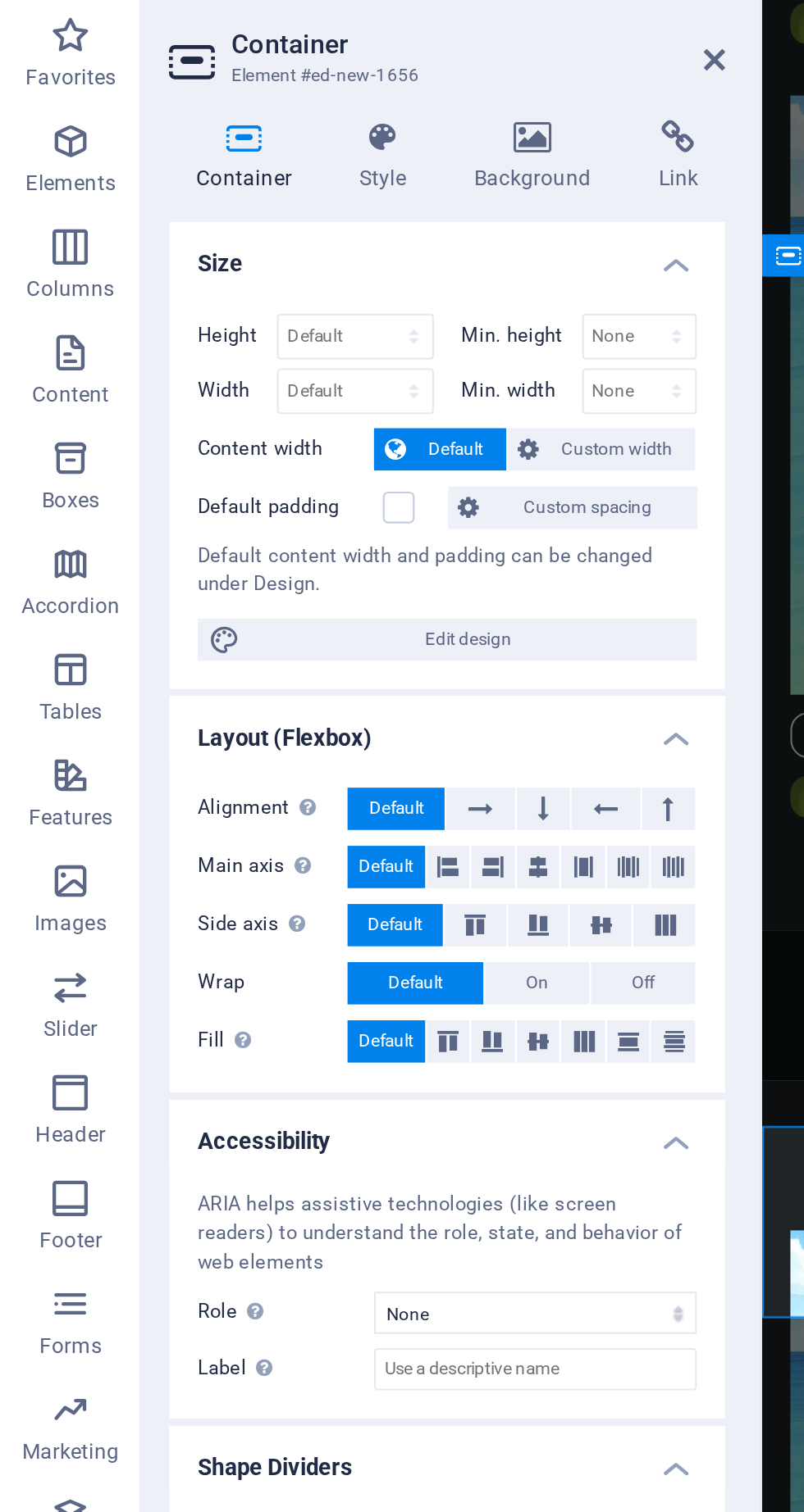
scroll to position [5027, 0]
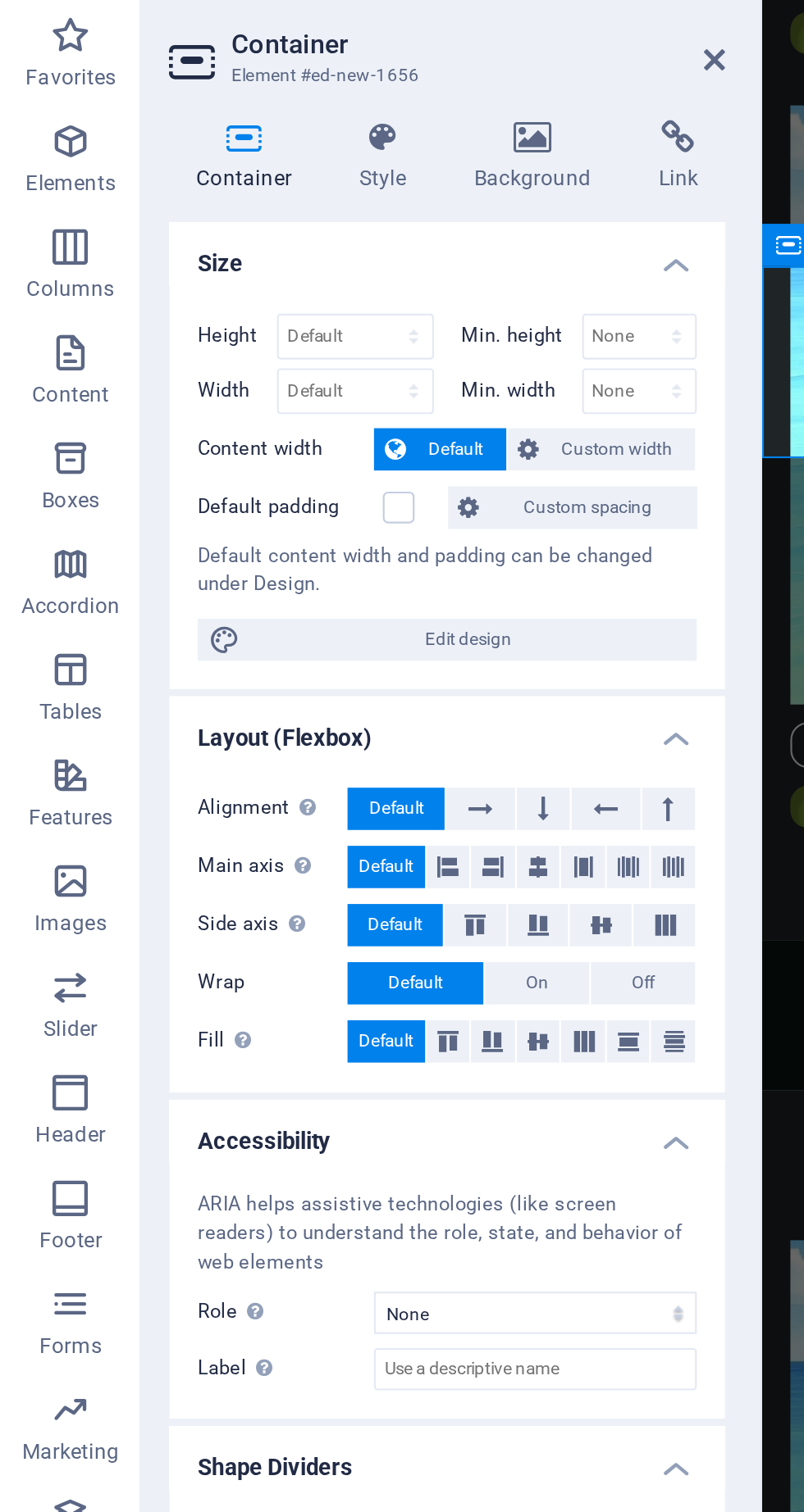
click at [251, 100] on icon at bounding box center [248, 104] width 80 height 17
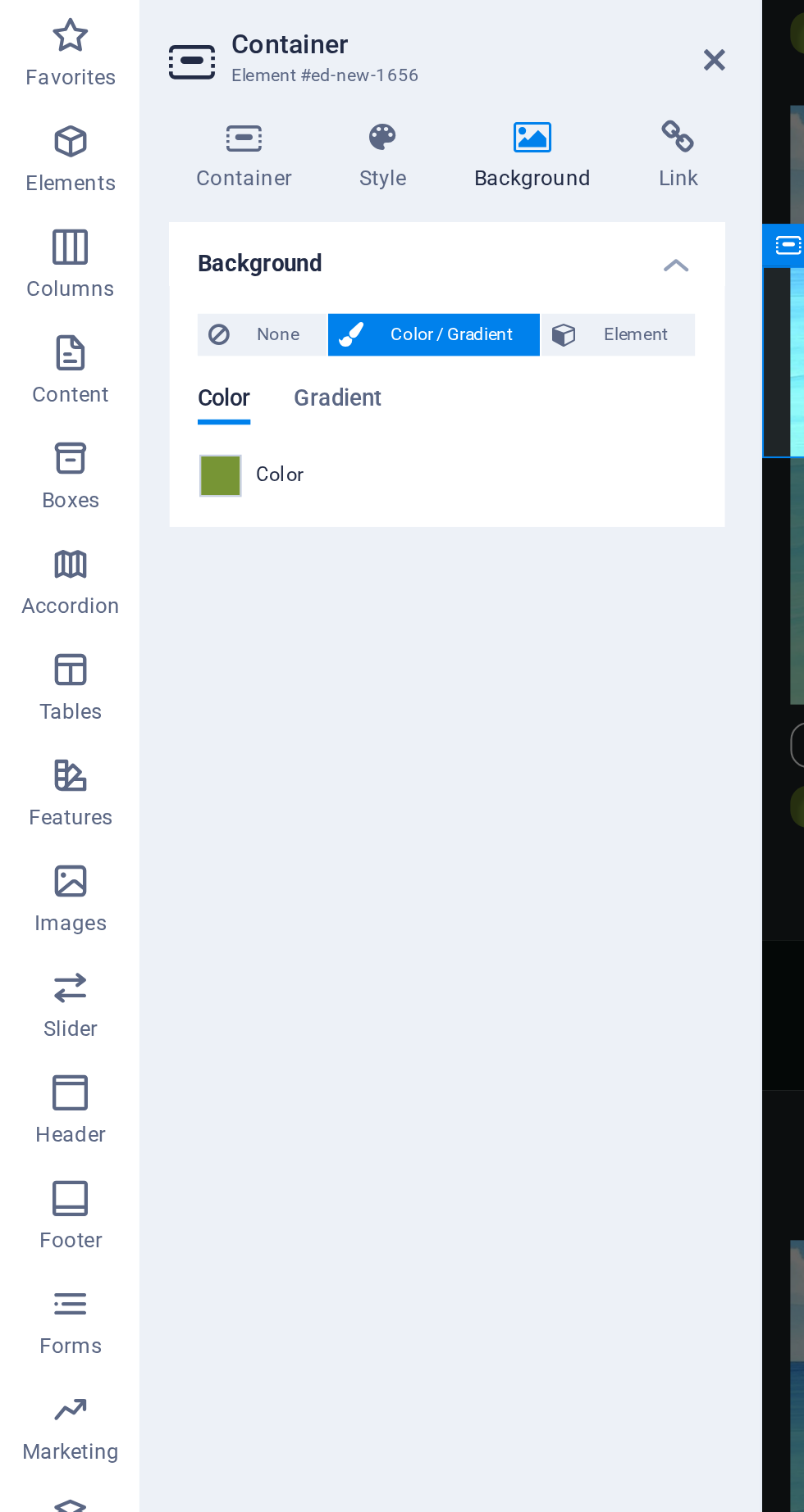
click at [96, 264] on span at bounding box center [102, 262] width 18 height 18
type input "#779535"
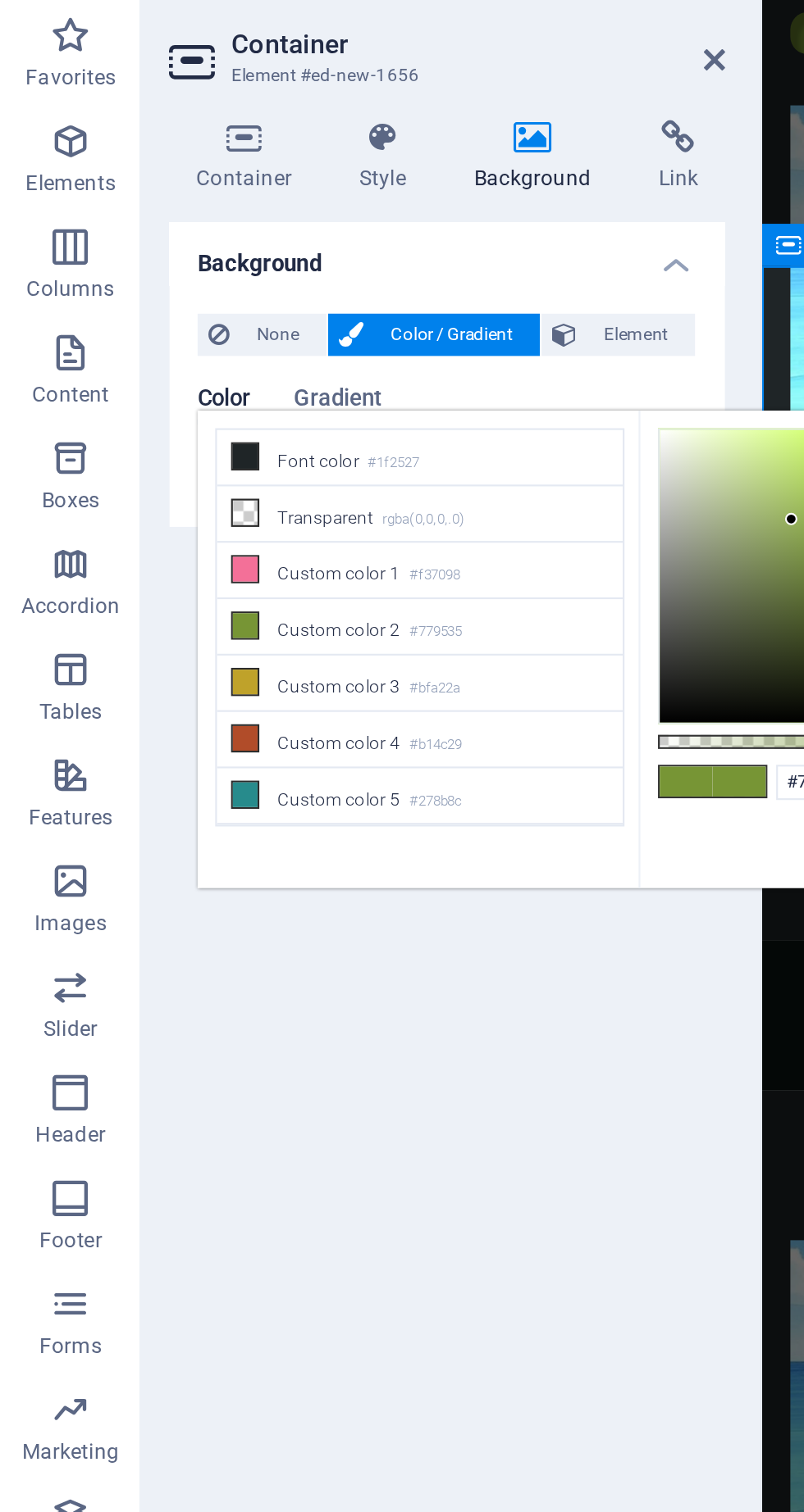
scroll to position [105, 0]
click at [331, 71] on icon at bounding box center [332, 68] width 10 height 13
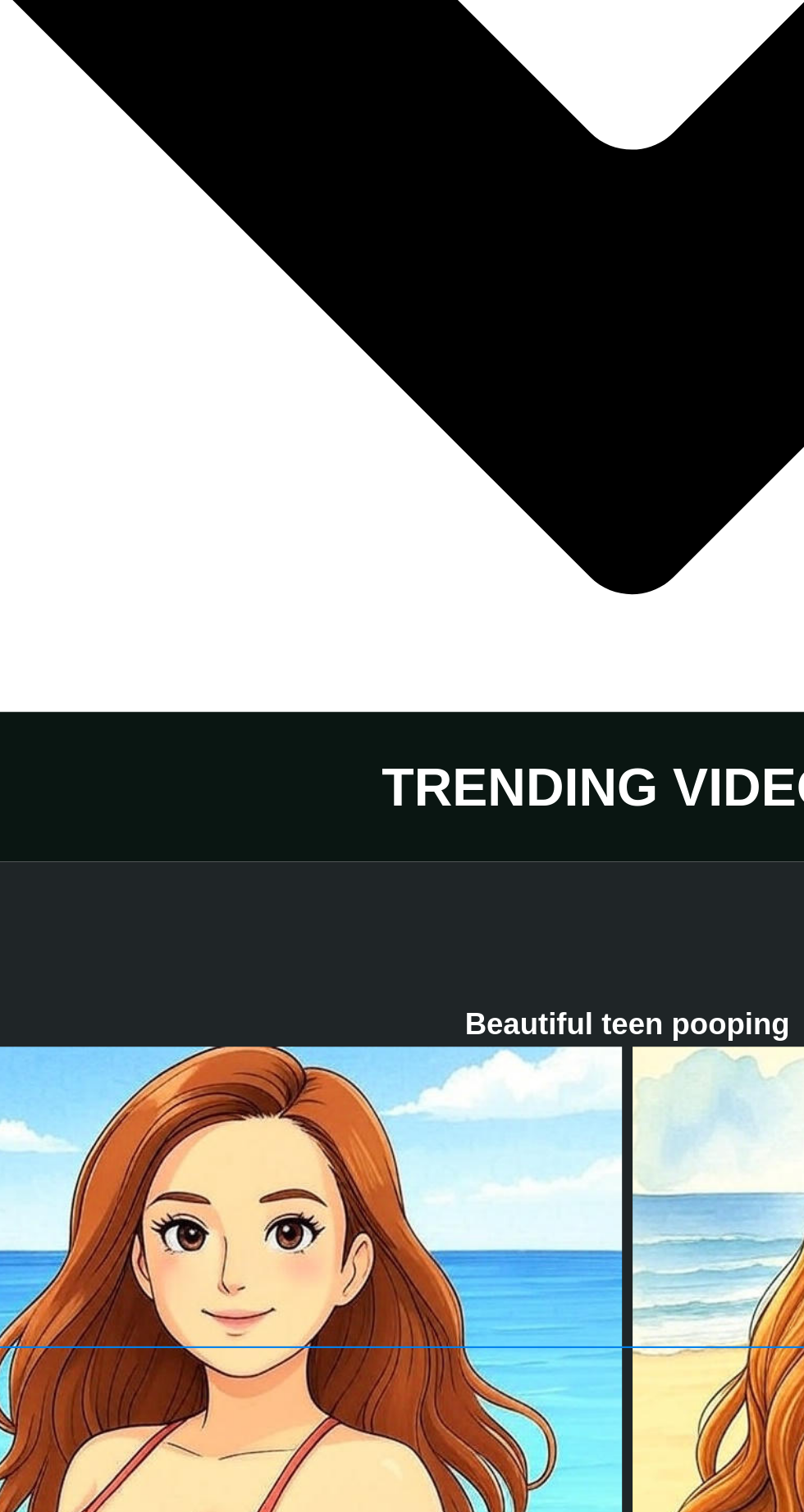
scroll to position [4936, 0]
